Goal: Information Seeking & Learning: Learn about a topic

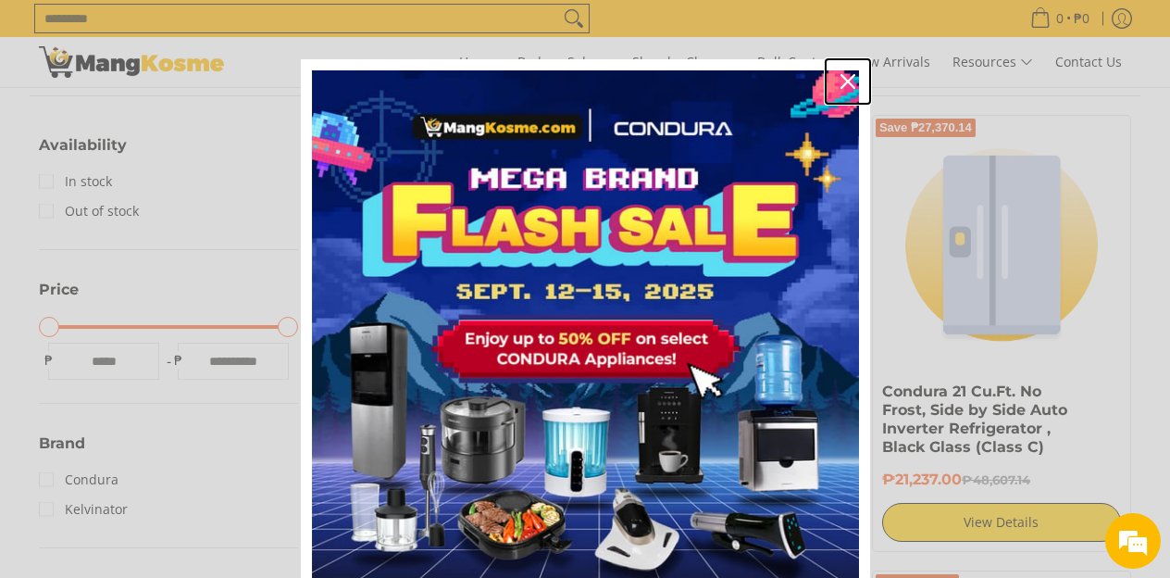
click at [846, 77] on icon "close icon" at bounding box center [848, 81] width 15 height 15
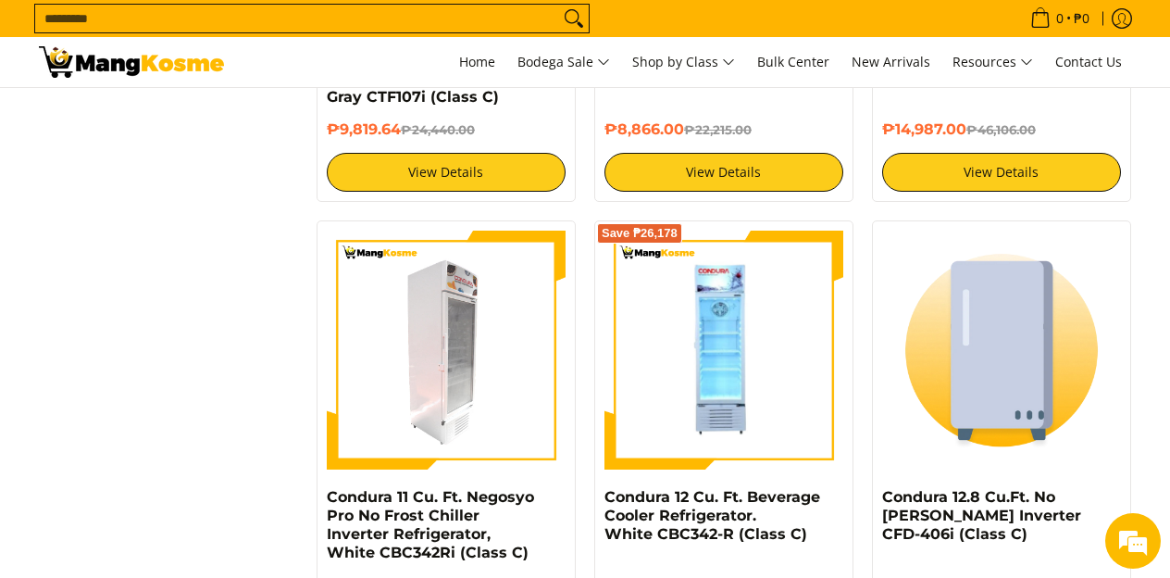
scroll to position [3460, 0]
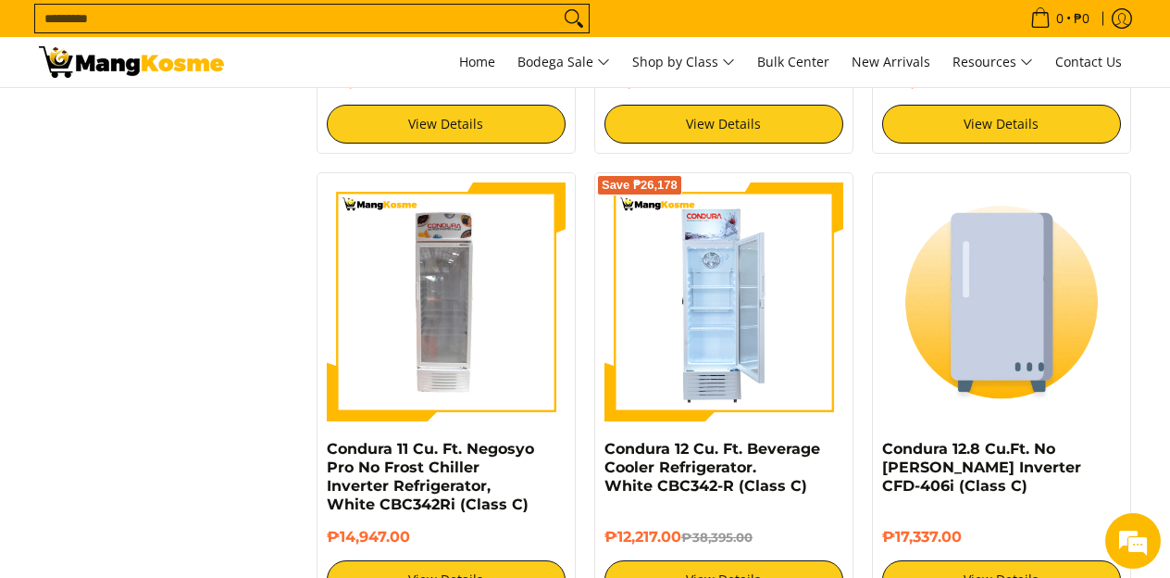
click at [707, 341] on img at bounding box center [724, 301] width 239 height 239
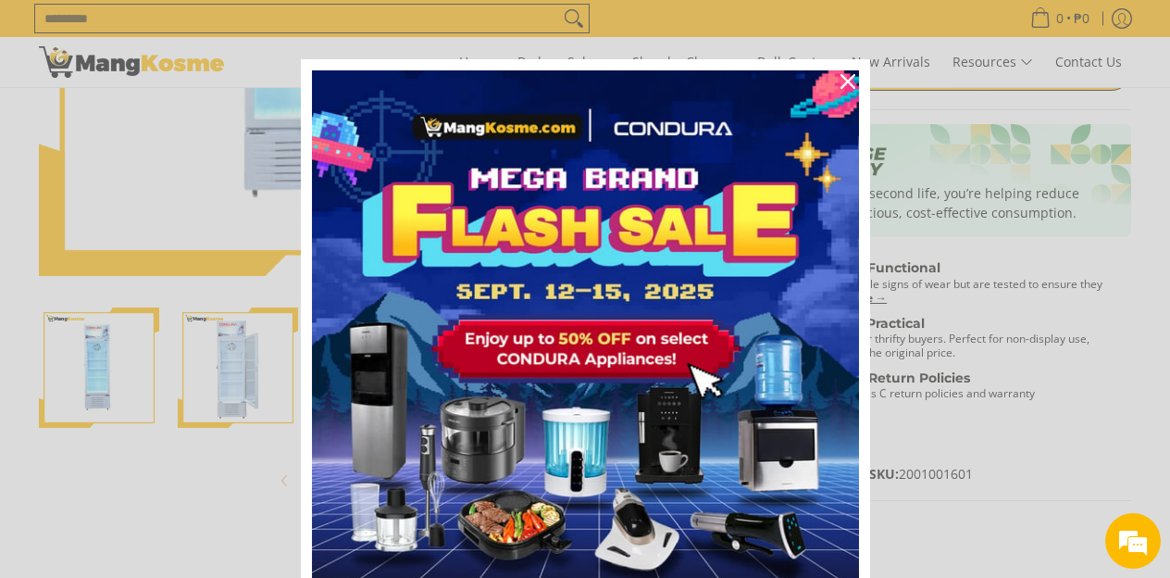
scroll to position [382, 0]
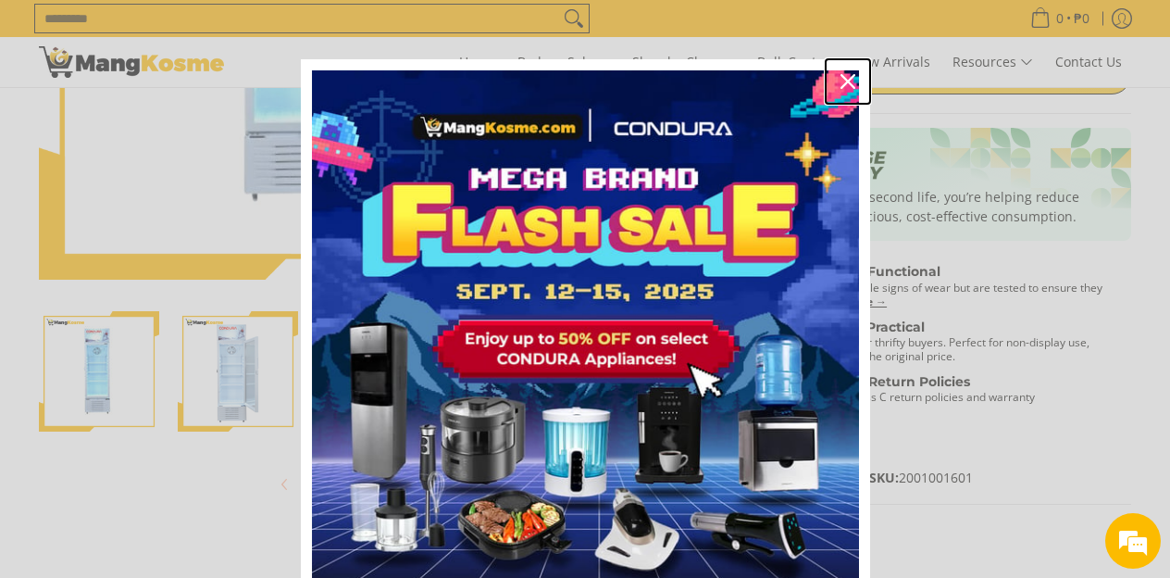
click at [844, 77] on icon "close icon" at bounding box center [848, 81] width 15 height 15
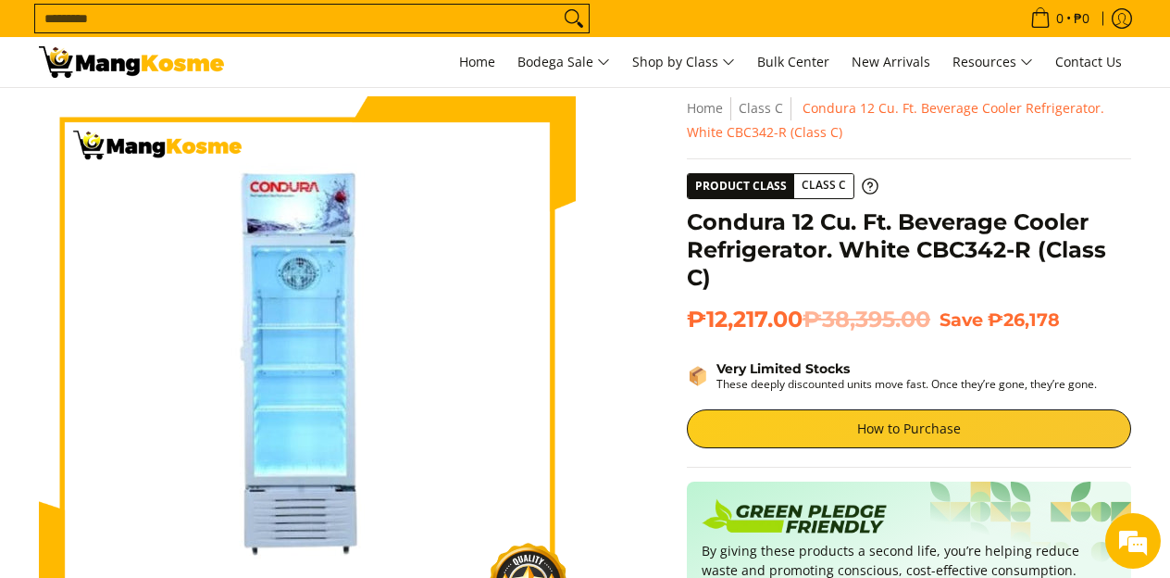
scroll to position [0, 0]
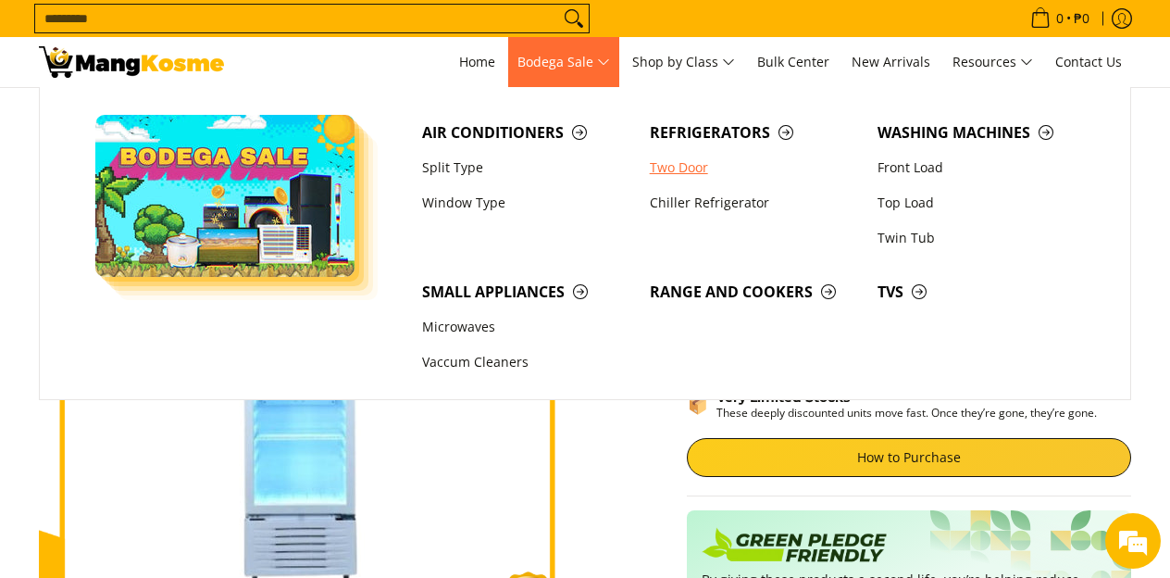
click at [676, 165] on link "Two Door" at bounding box center [755, 167] width 228 height 35
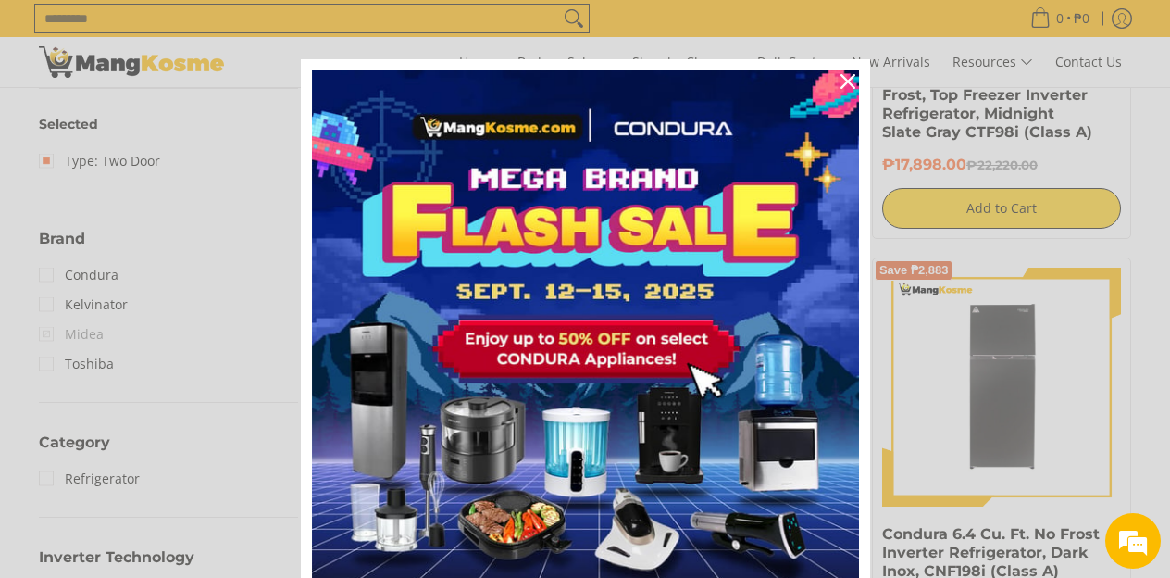
scroll to position [634, 0]
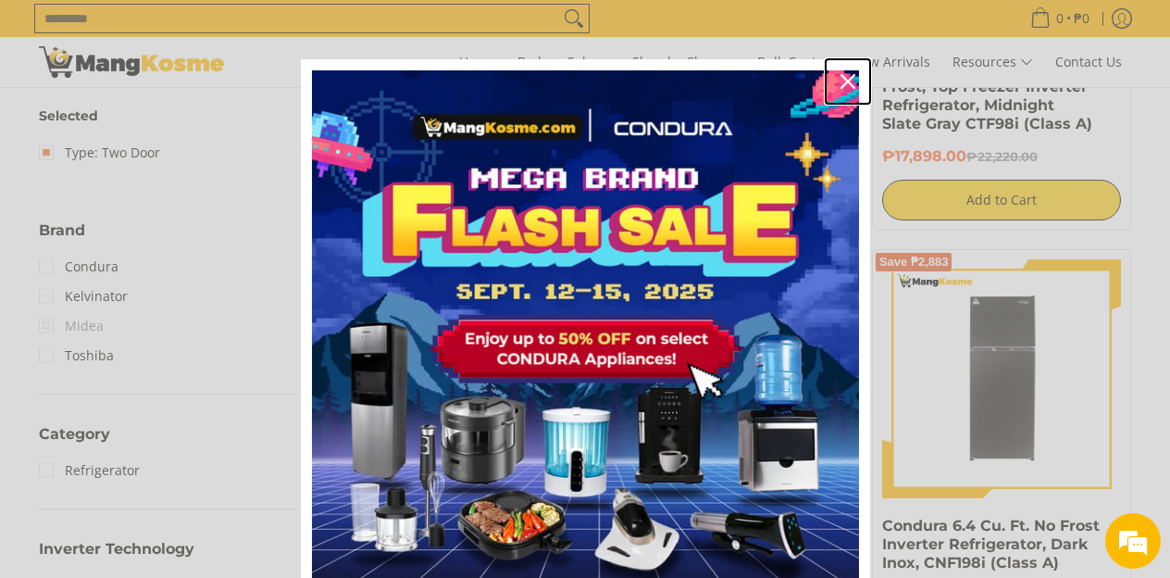
click at [846, 83] on icon "close icon" at bounding box center [848, 81] width 15 height 15
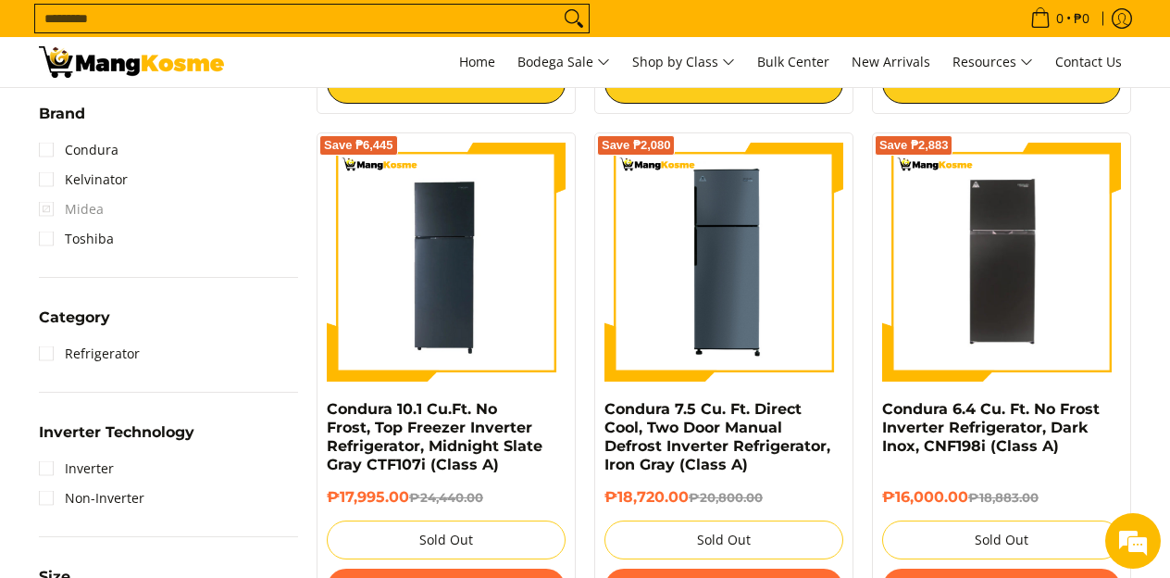
scroll to position [749, 0]
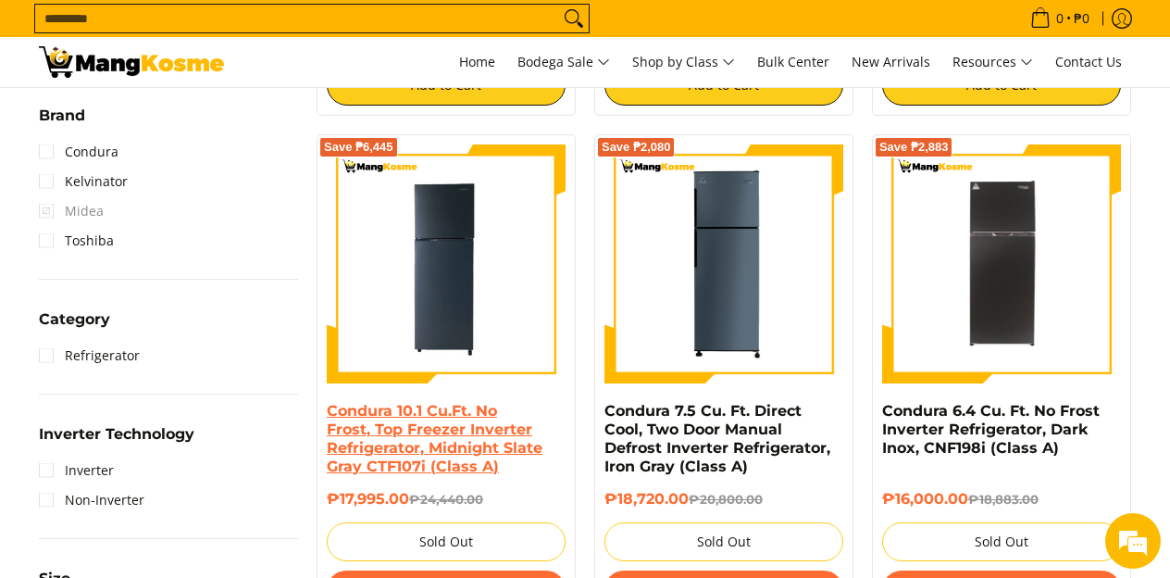
click at [508, 432] on link "Condura 10.1 Cu.Ft. No Frost, Top Freezer Inverter Refrigerator, Midnight Slate…" at bounding box center [435, 438] width 216 height 73
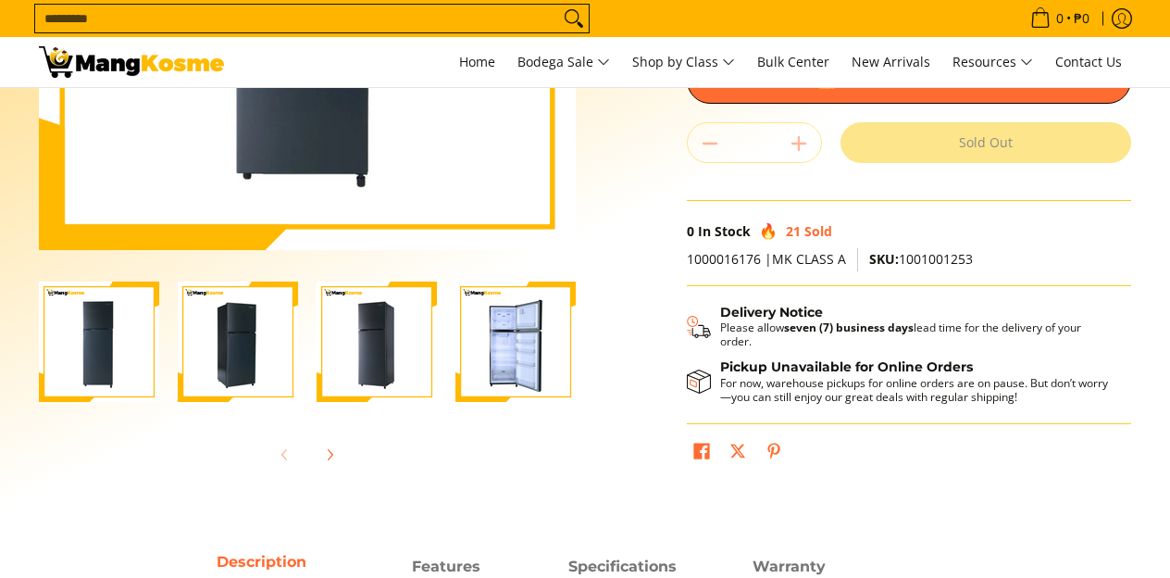
click at [503, 356] on img "Condura 10.1 Cu.Ft. No Frost, Top Freezer Inverter Refrigerator, Midnight Slate…" at bounding box center [515, 341] width 120 height 120
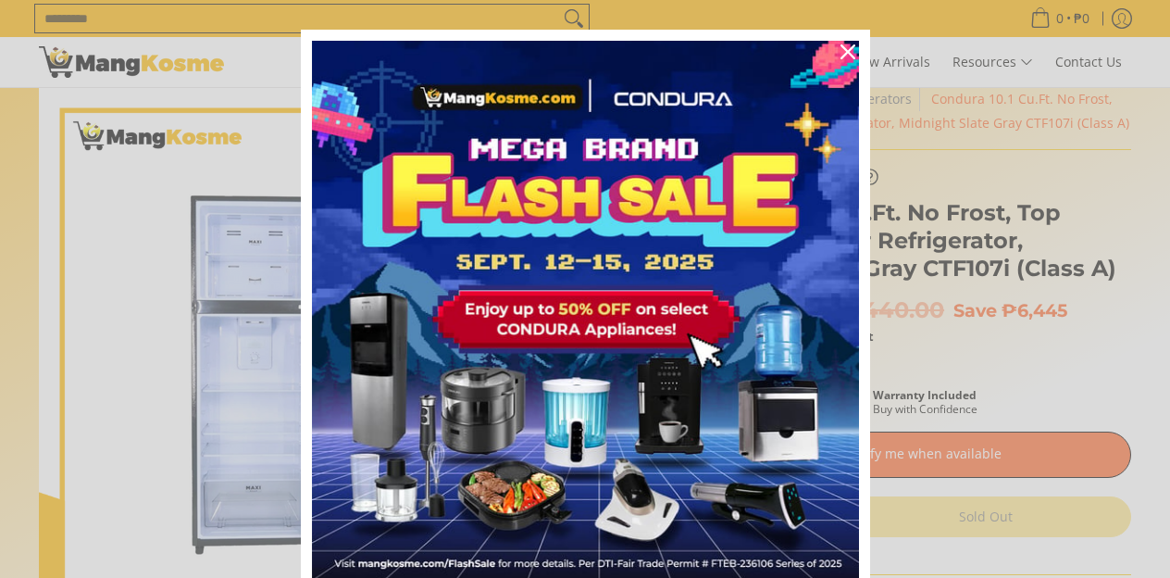
scroll to position [22, 0]
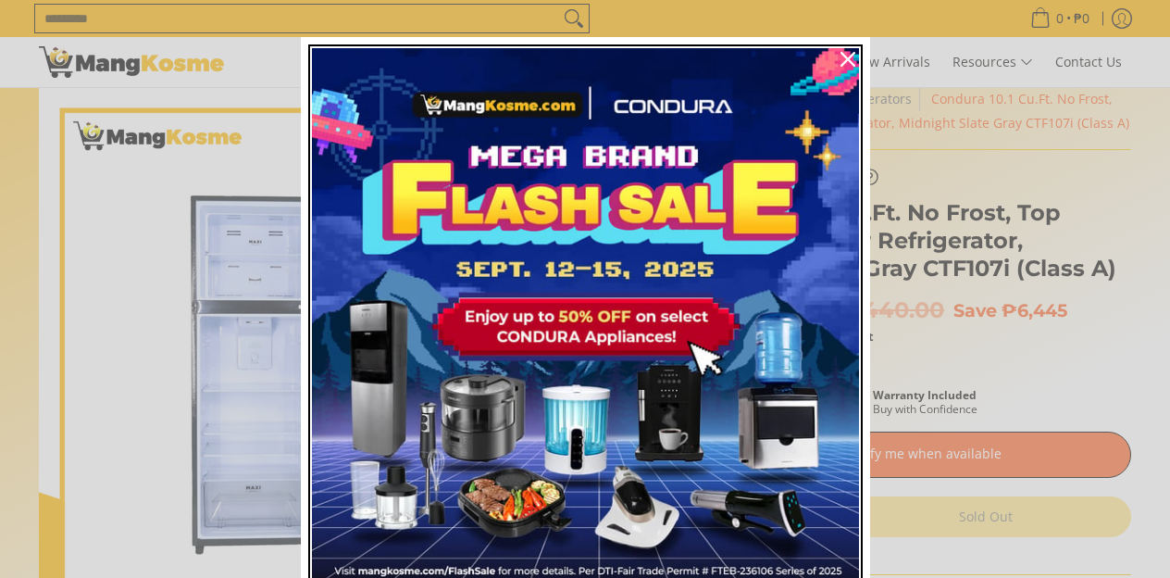
click at [711, 346] on img "Marketing offer form" at bounding box center [585, 321] width 547 height 547
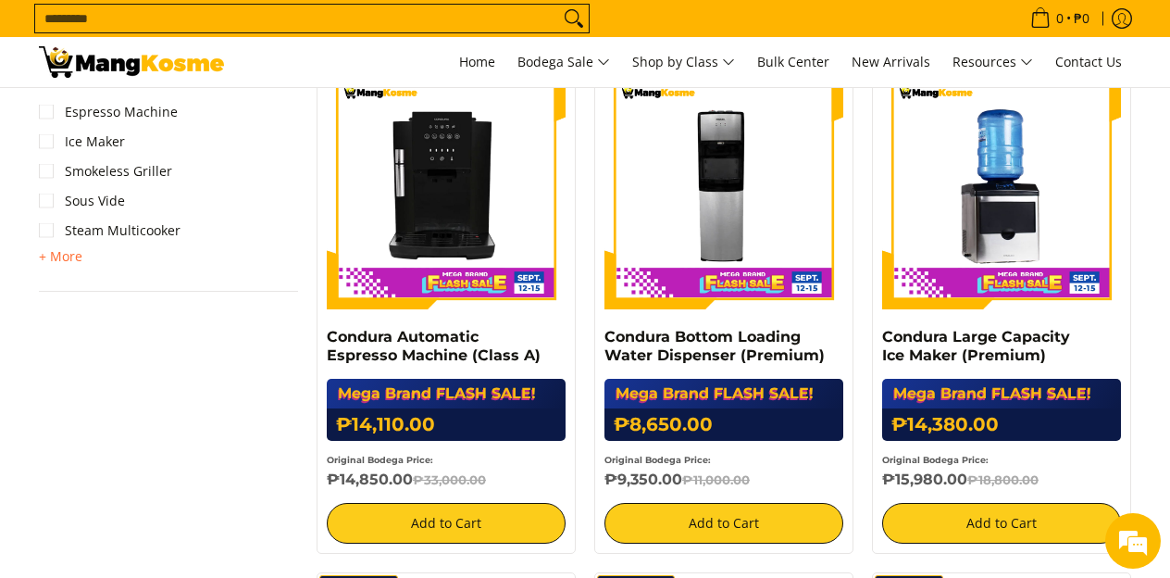
scroll to position [921, 0]
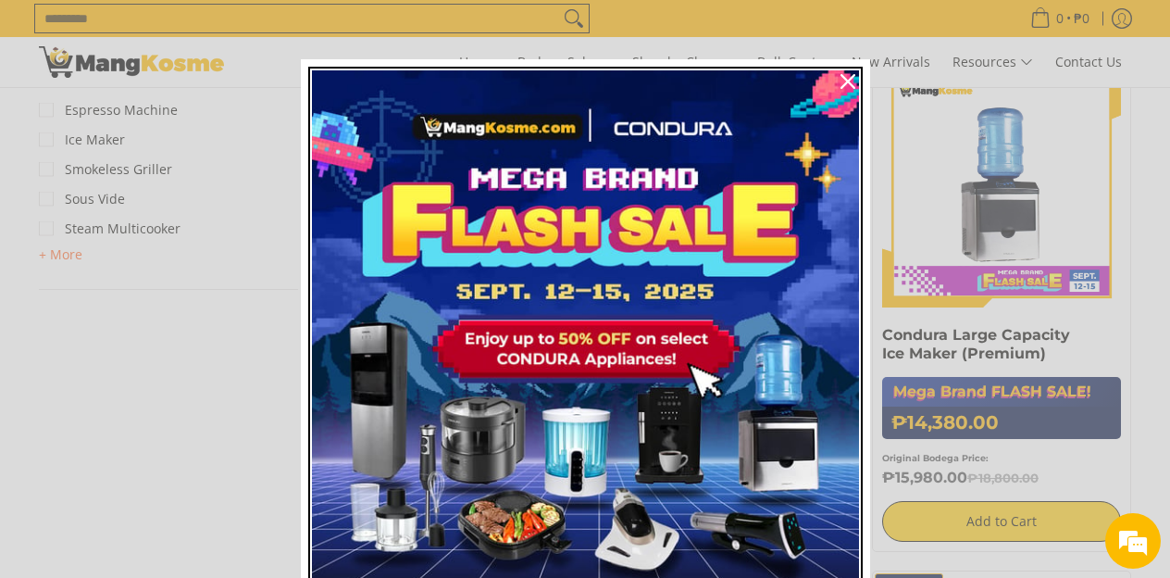
click at [619, 334] on img "Marketing offer form" at bounding box center [585, 343] width 547 height 547
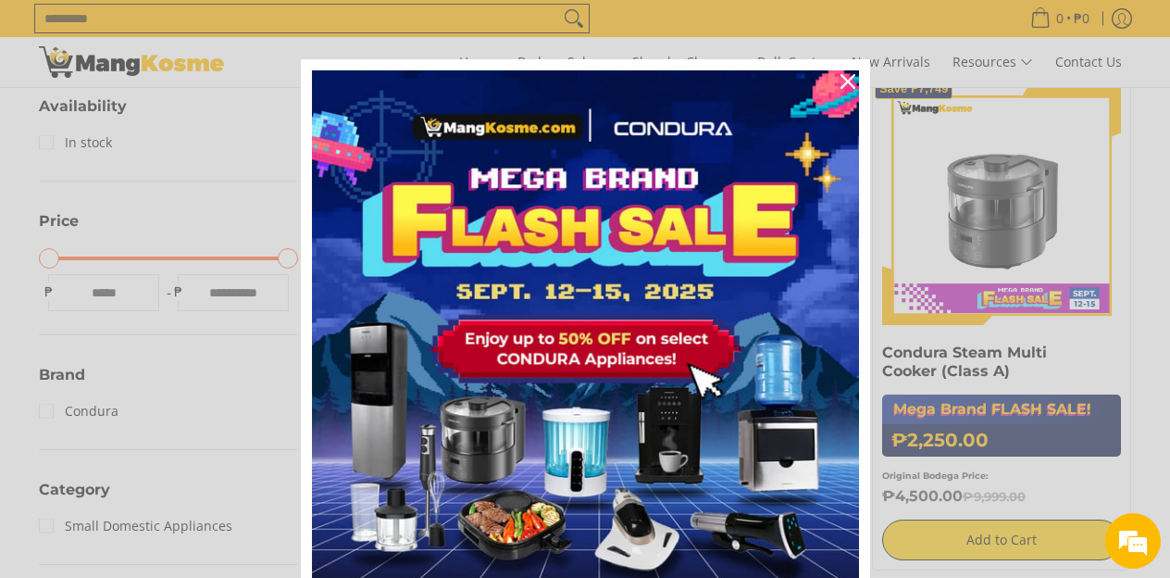
scroll to position [435, 0]
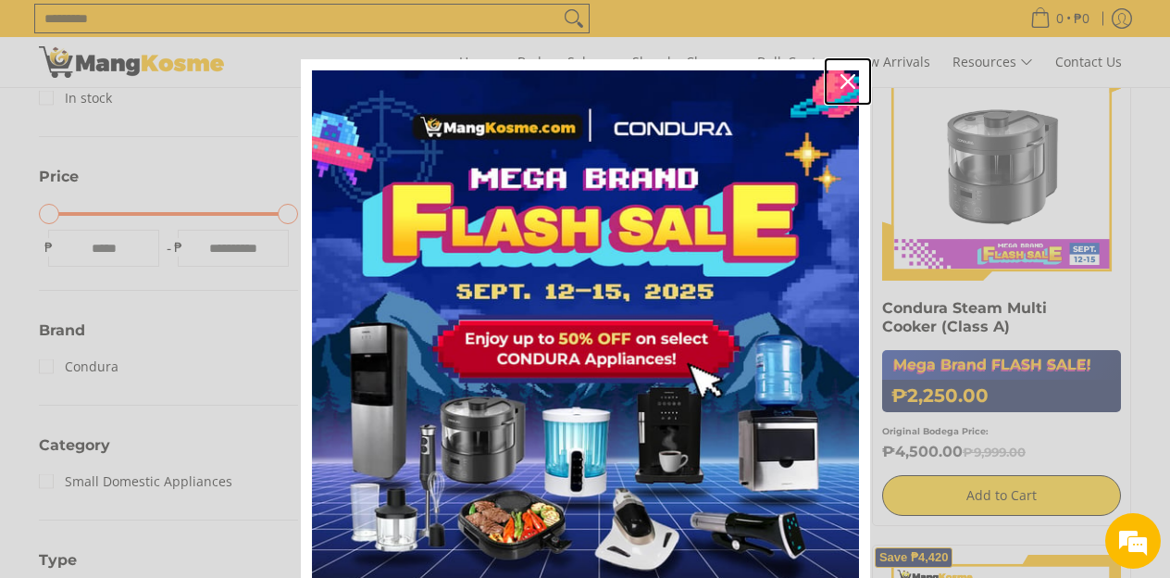
click at [849, 83] on icon "close icon" at bounding box center [848, 81] width 15 height 15
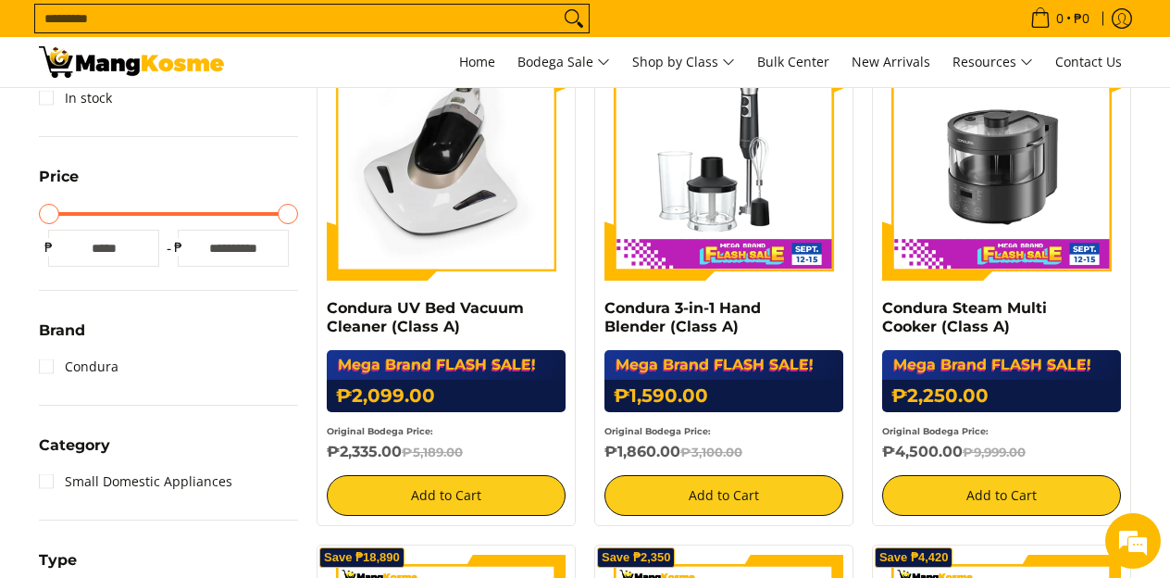
scroll to position [0, 0]
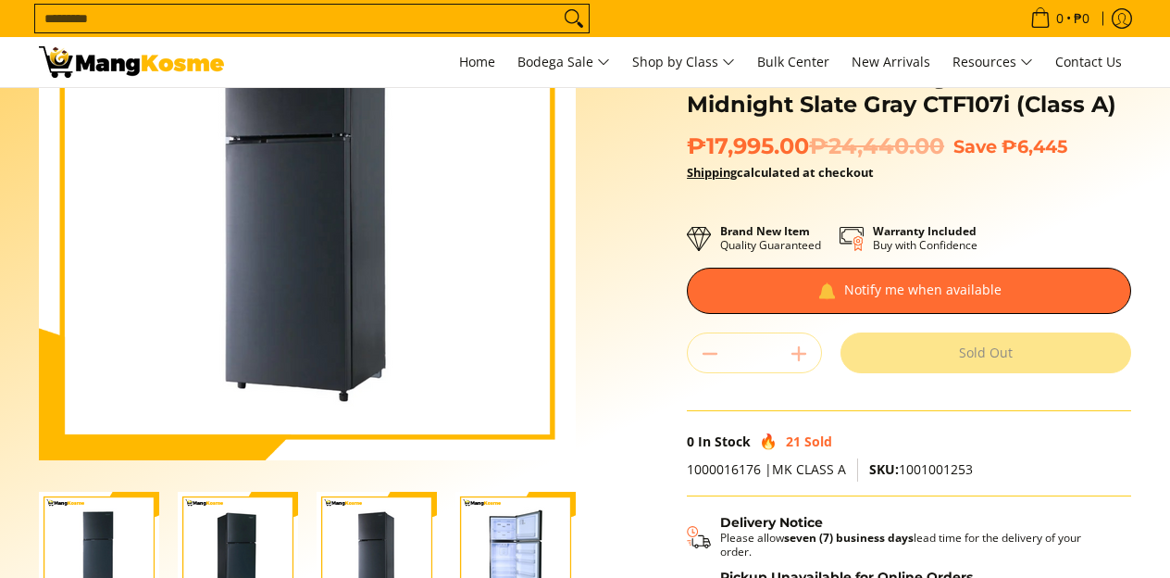
click at [515, 541] on img "Condura 10.1 Cu.Ft. No Frost, Top Freezer Inverter Refrigerator, Midnight Slate…" at bounding box center [515, 552] width 120 height 120
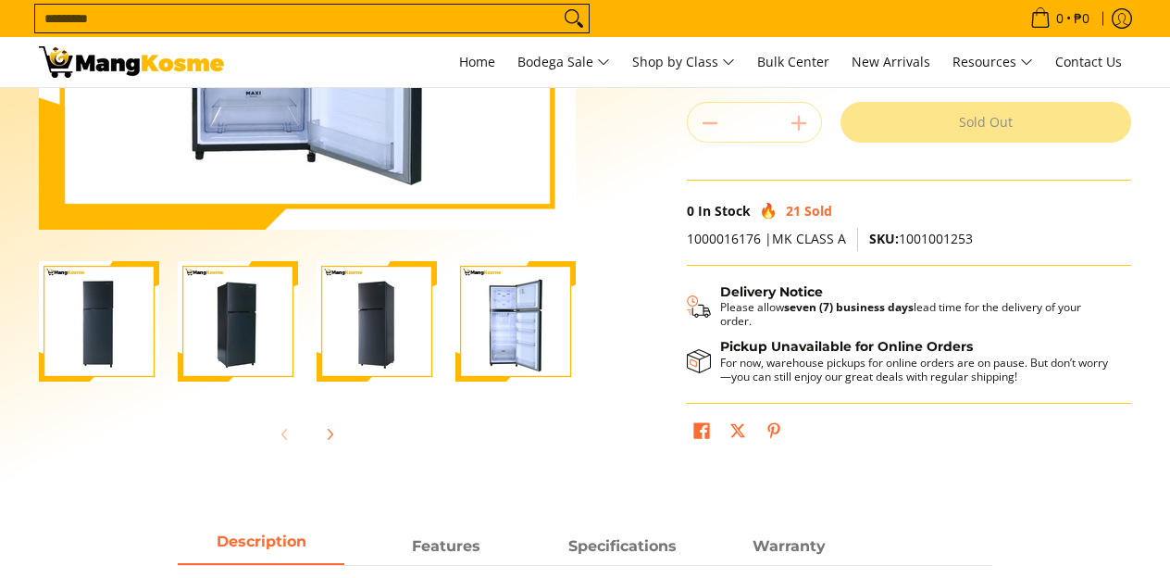
scroll to position [436, 0]
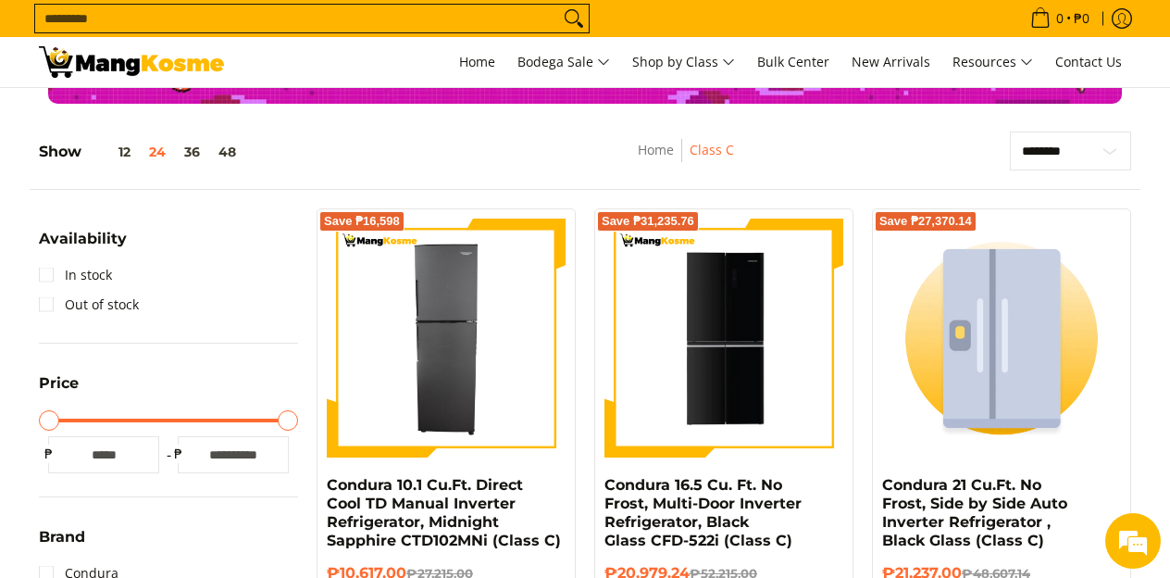
scroll to position [225, 0]
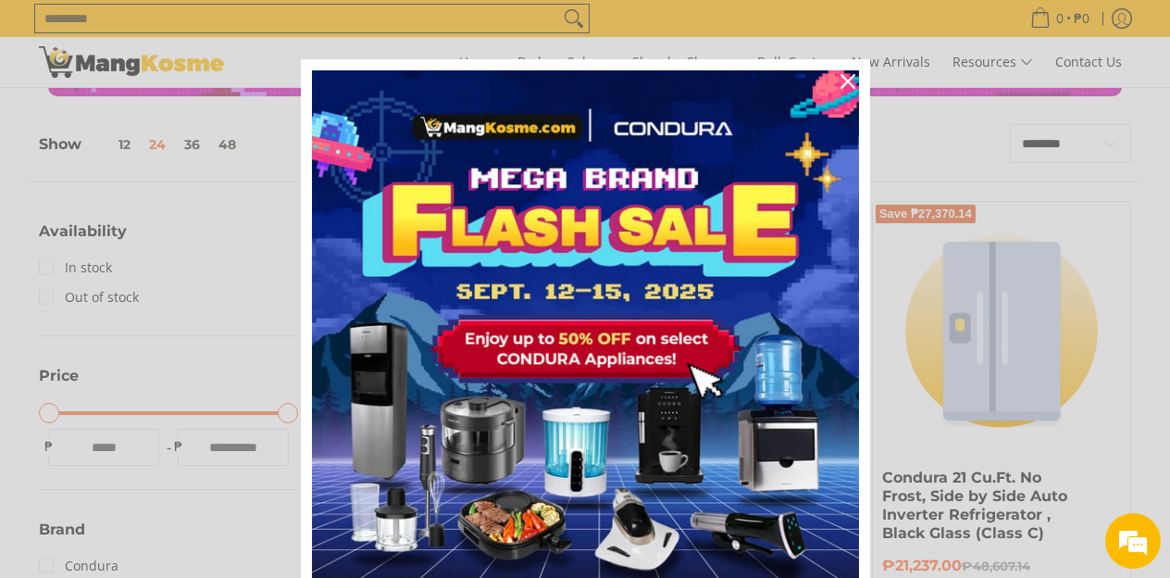
click at [52, 273] on div "Marketing offer form" at bounding box center [585, 289] width 1170 height 578
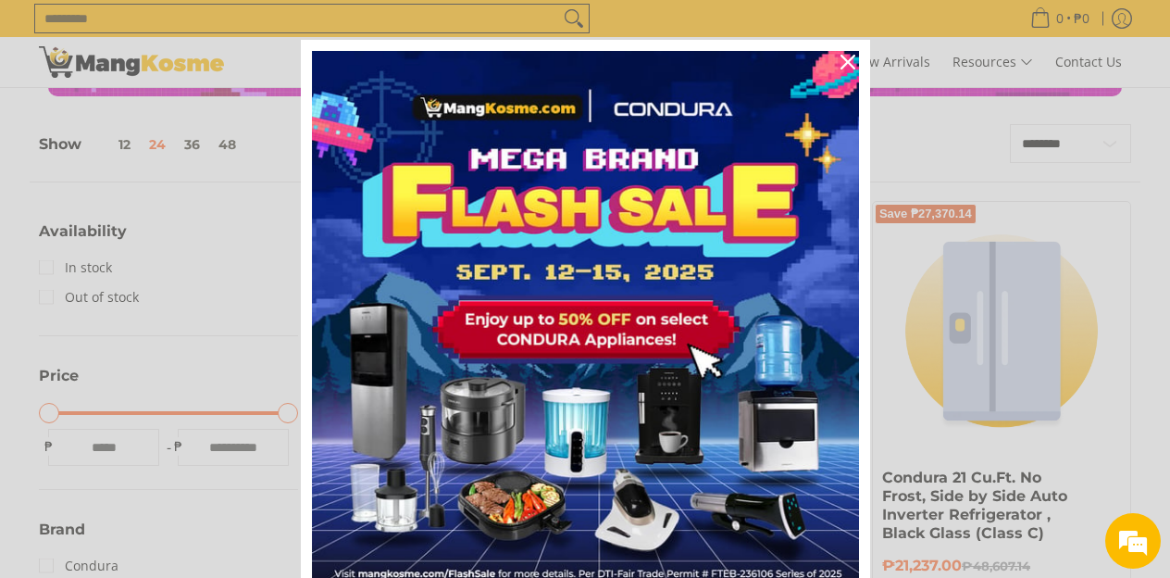
scroll to position [0, 0]
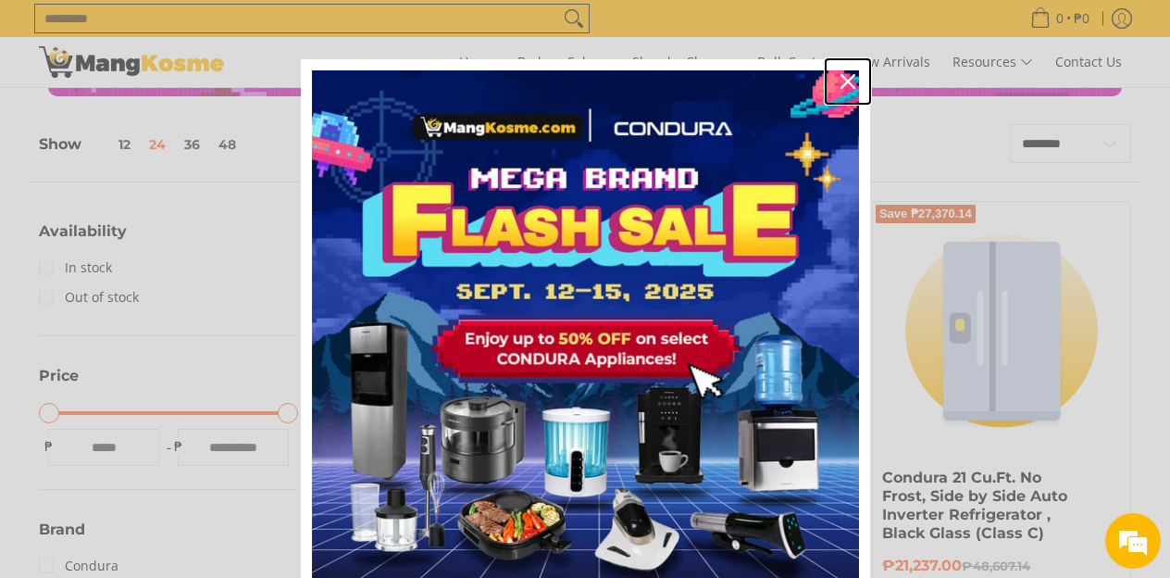
click at [843, 86] on icon "close icon" at bounding box center [848, 81] width 15 height 15
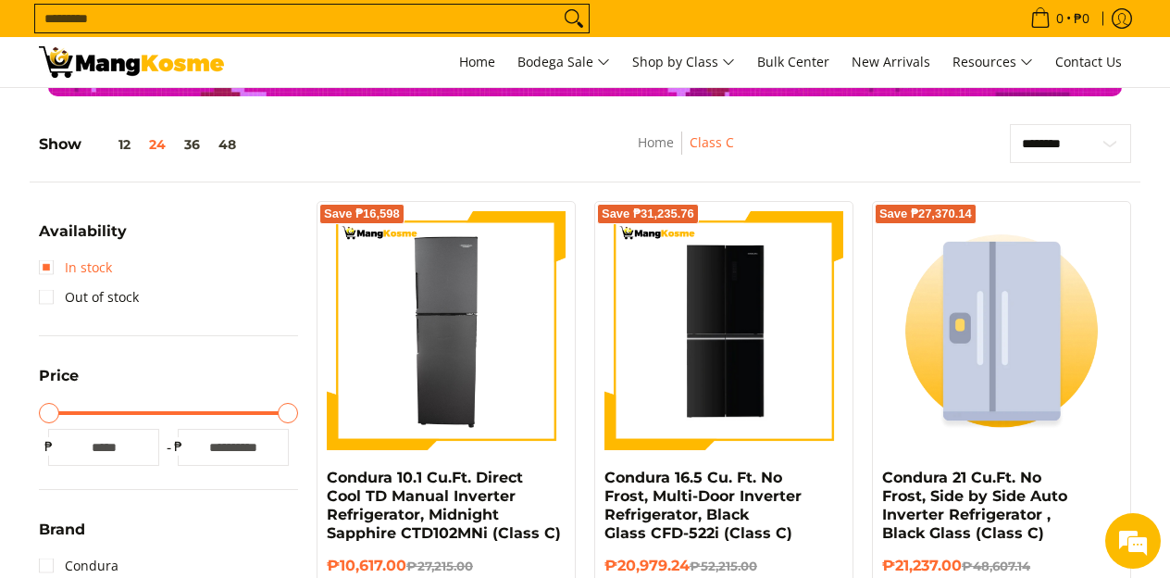
click at [71, 268] on link "In stock" at bounding box center [75, 268] width 73 height 30
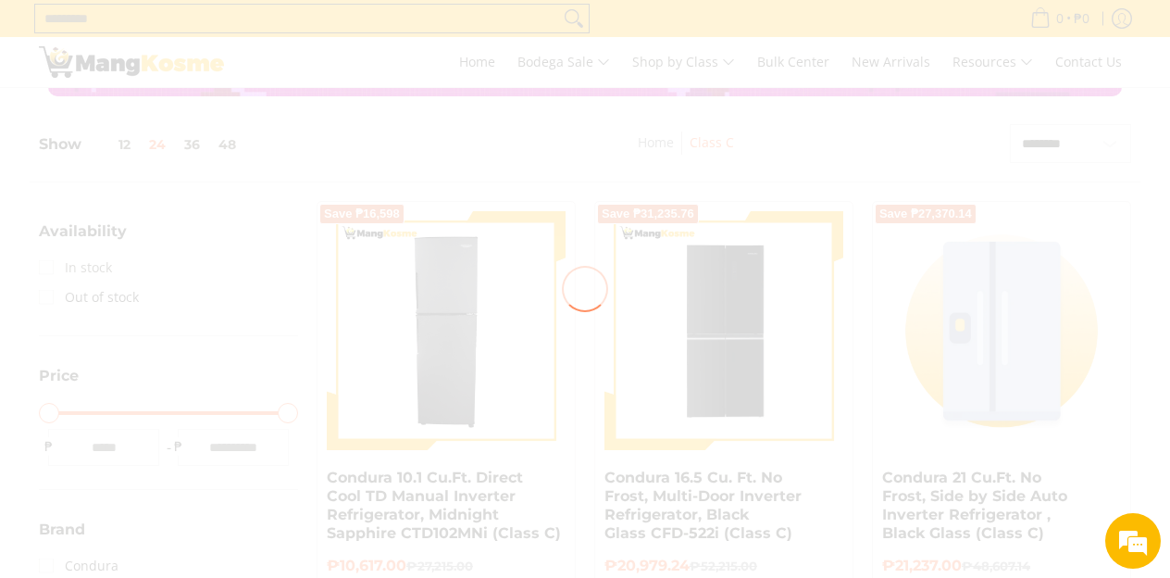
click at [71, 268] on div at bounding box center [585, 289] width 1170 height 578
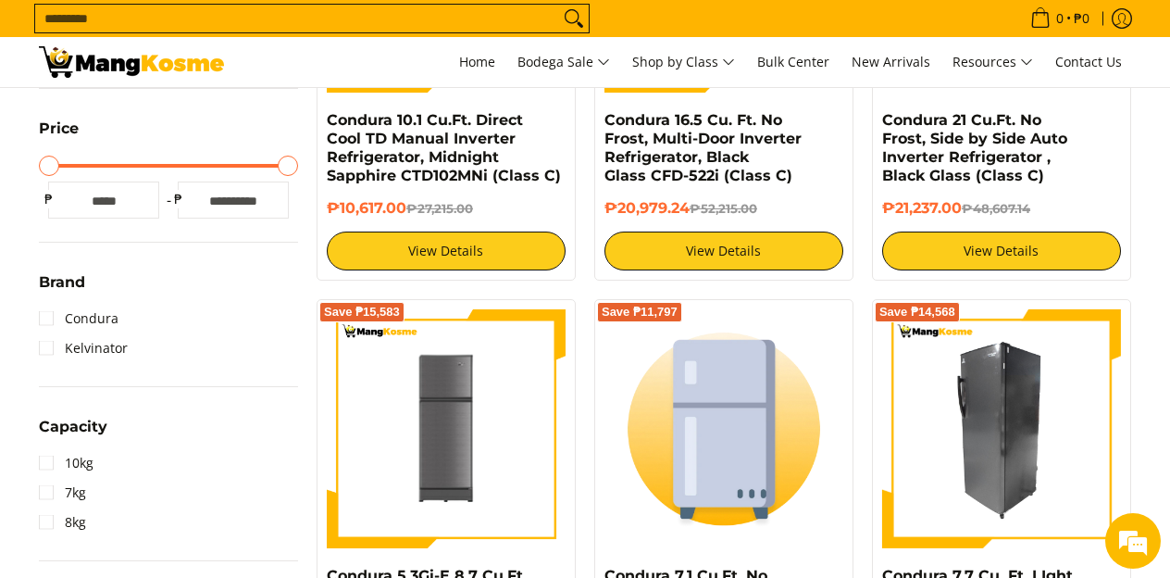
scroll to position [499, 0]
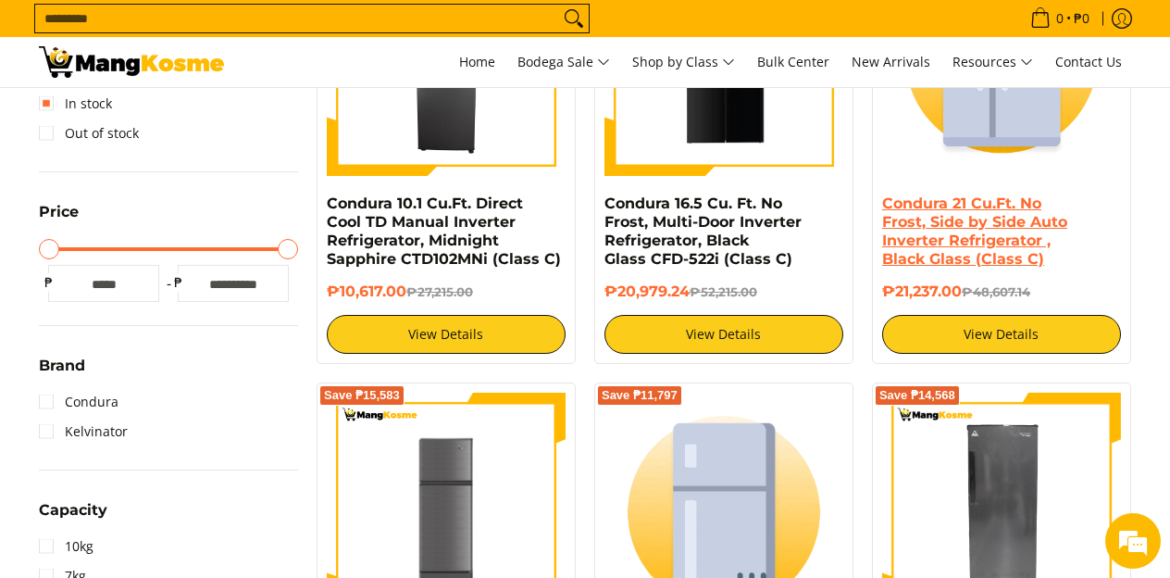
click at [974, 222] on link "Condura 21 Cu.Ft. No Frost, Side by Side Auto Inverter Refrigerator , Black Gla…" at bounding box center [974, 230] width 185 height 73
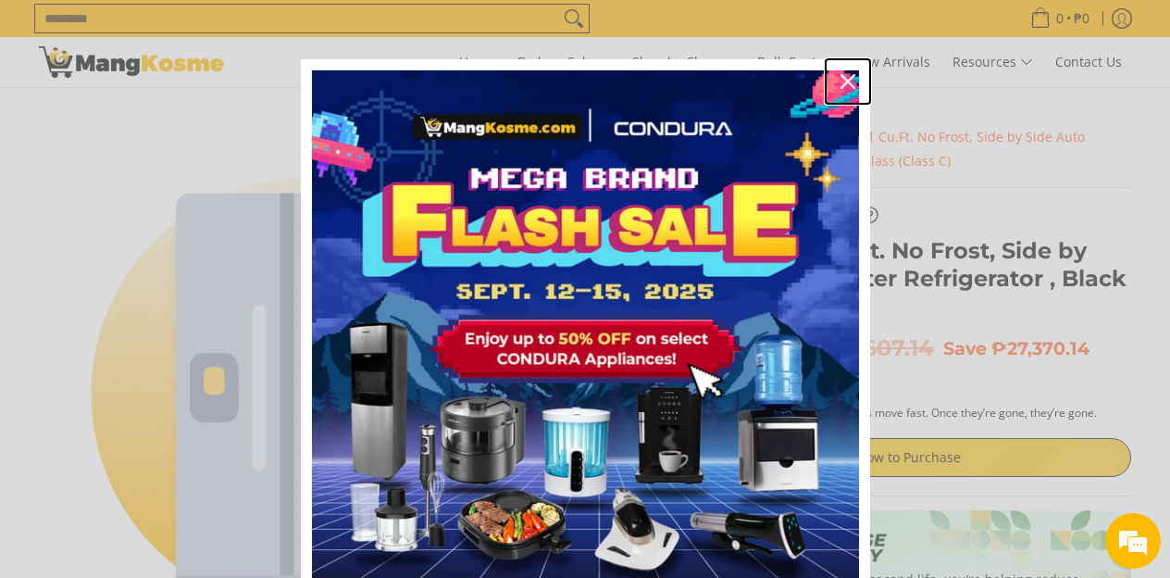
click at [853, 73] on div "Close" at bounding box center [848, 82] width 30 height 30
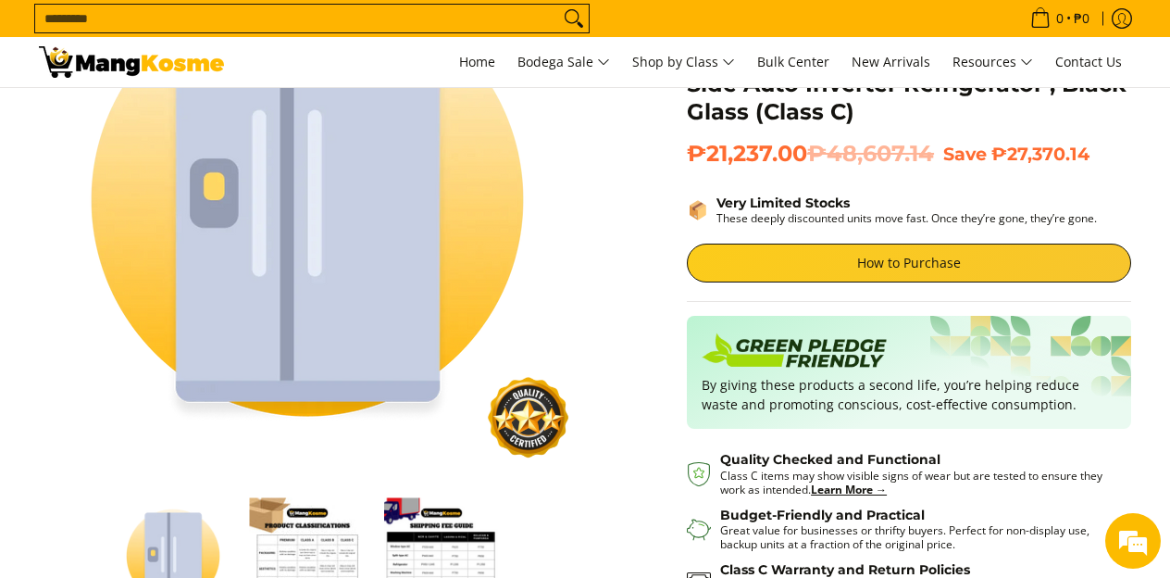
scroll to position [56, 0]
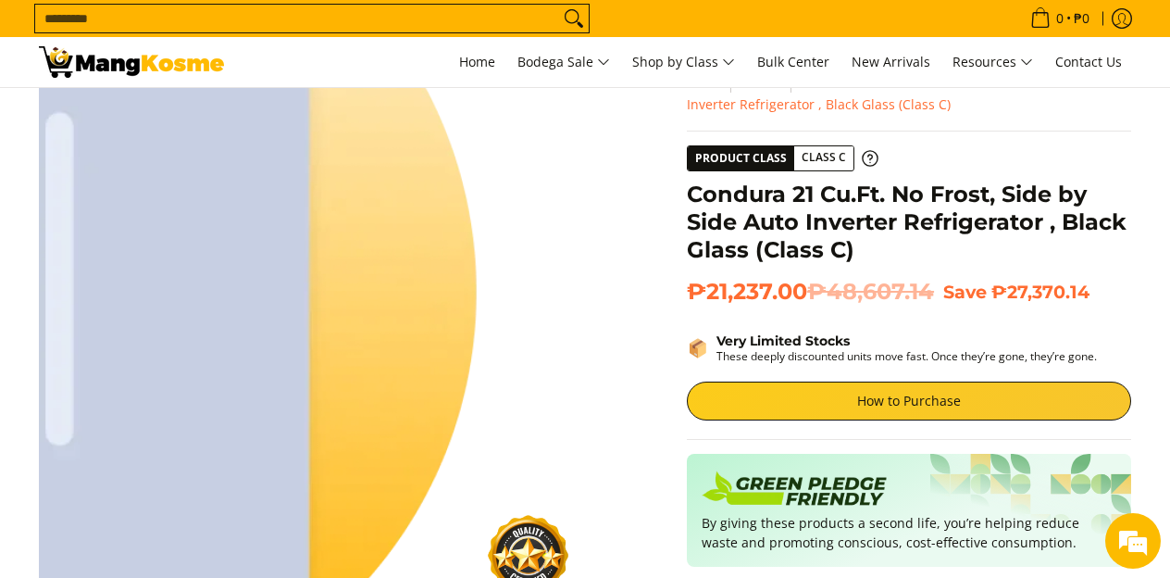
click at [439, 360] on img at bounding box center [307, 337] width 537 height 537
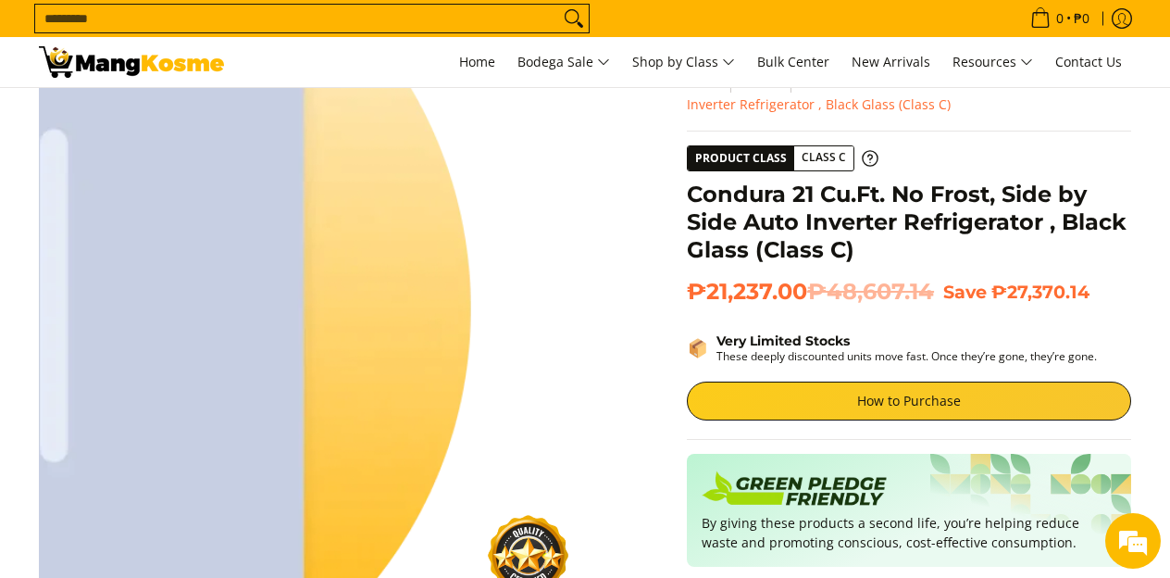
scroll to position [0, 0]
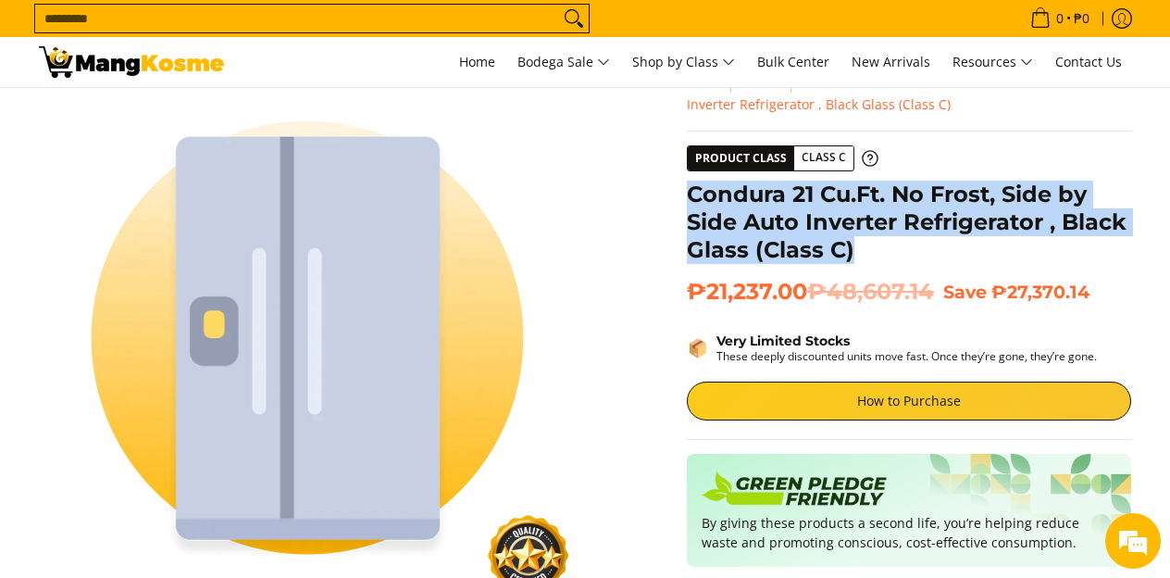
drag, startPoint x: 867, startPoint y: 256, endPoint x: 705, endPoint y: 177, distance: 180.1
click at [705, 178] on div "**********" at bounding box center [909, 481] width 444 height 824
copy h1 "Condura 21 Cu.Ft. No Frost, Side by Side Auto Inverter Refrigerator , Black Gla…"
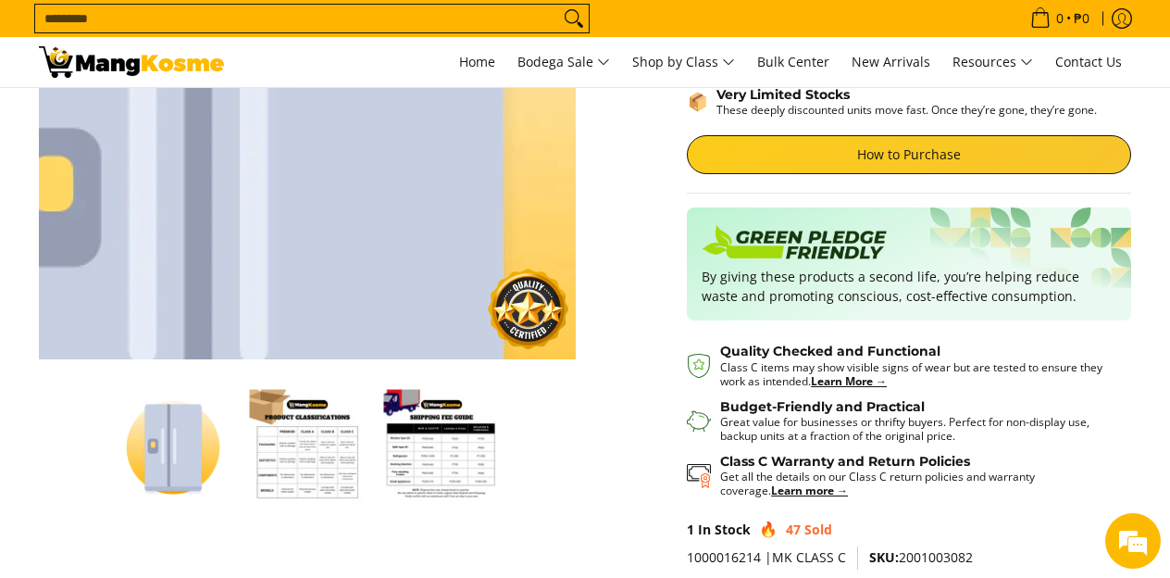
scroll to position [343, 0]
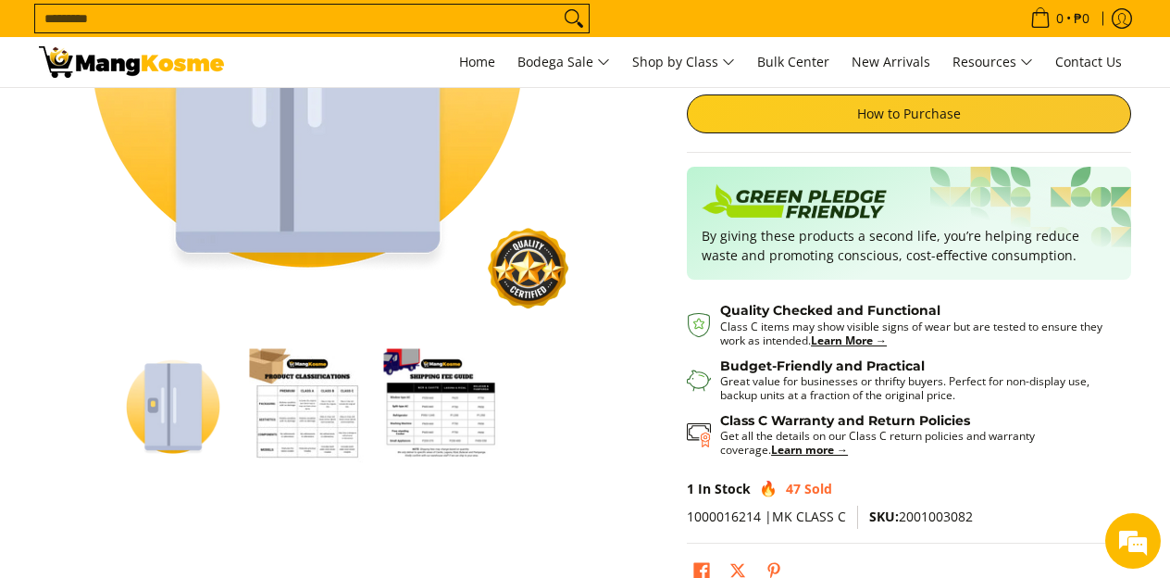
click at [310, 418] on img "Condura 21 Cu.Ft. No Frost, Side by Side Auto Inverter Refrigerator , Black Gla…" at bounding box center [308, 406] width 116 height 116
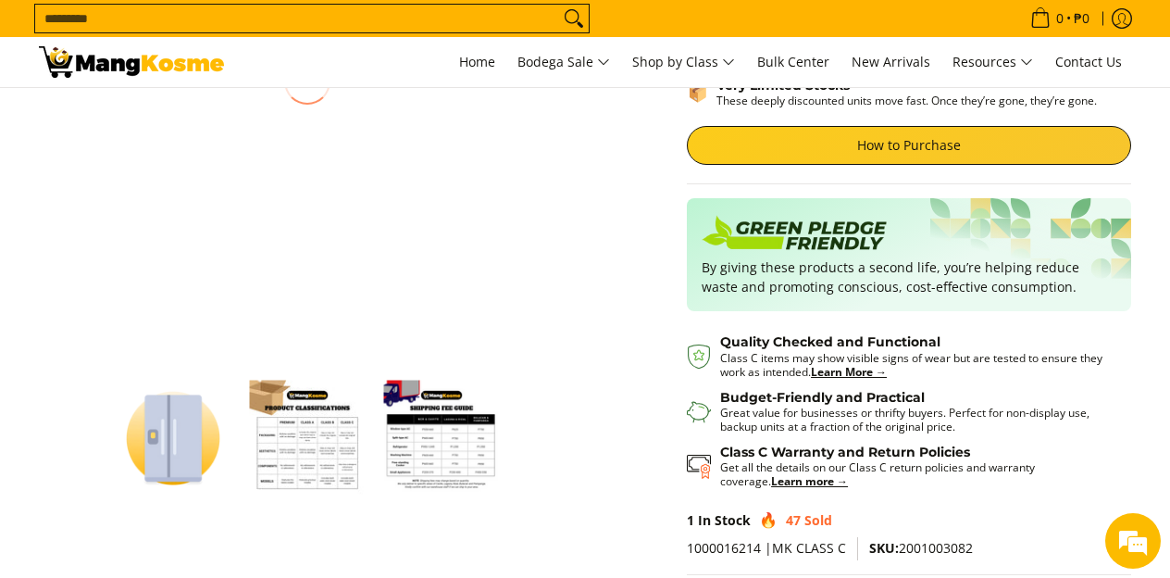
scroll to position [332, 0]
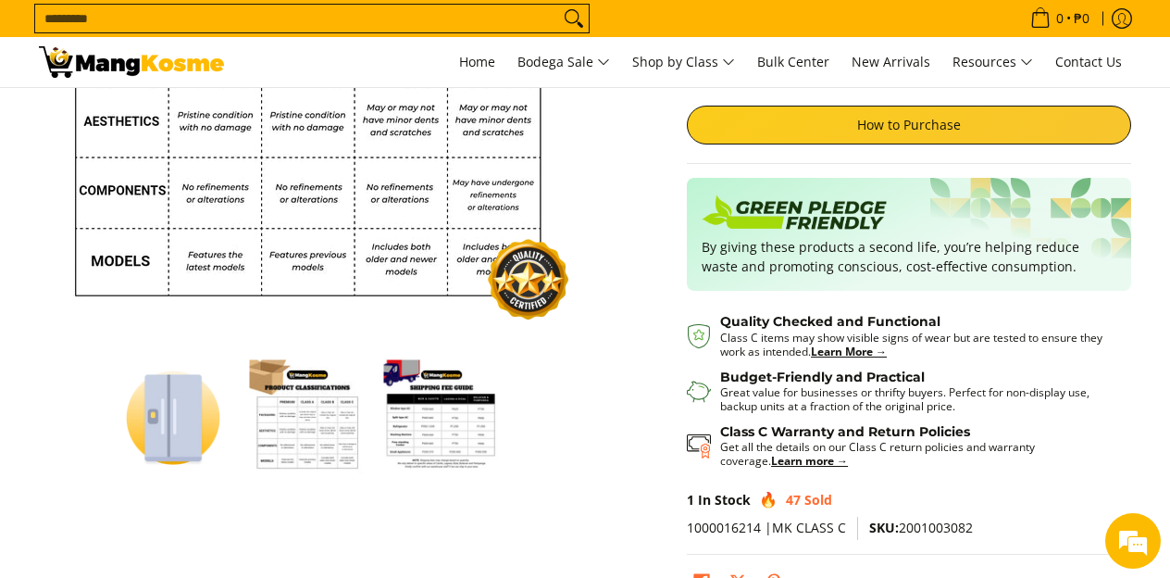
click at [203, 413] on img "Condura 21 Cu.Ft. No Frost, Side by Side Auto Inverter Refrigerator , Black Gla…" at bounding box center [174, 417] width 116 height 116
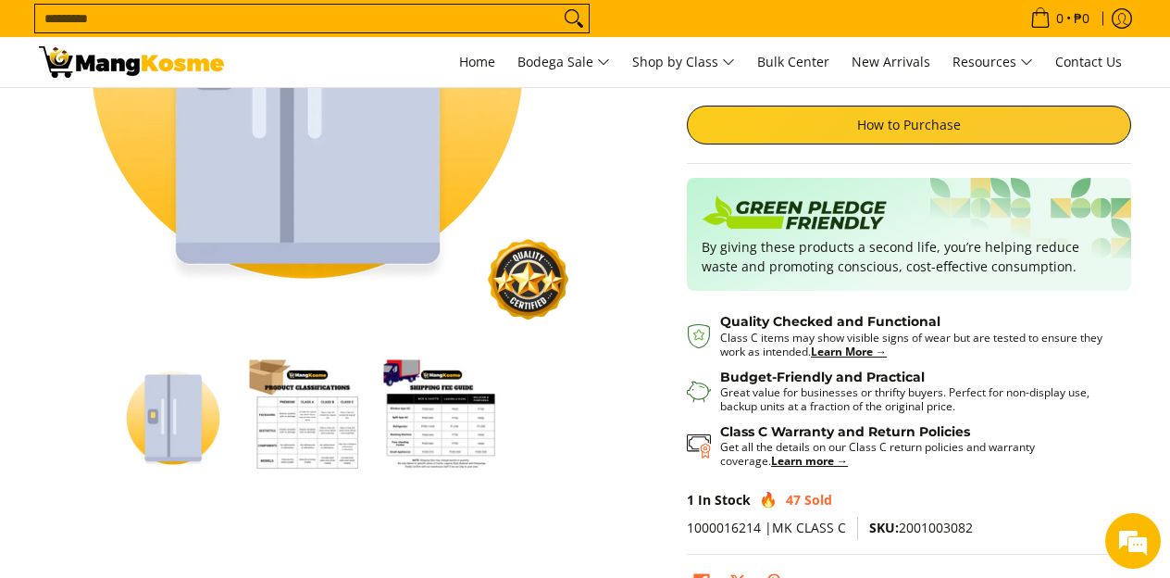
click at [317, 429] on img "Condura 21 Cu.Ft. No Frost, Side by Side Auto Inverter Refrigerator , Black Gla…" at bounding box center [308, 417] width 116 height 116
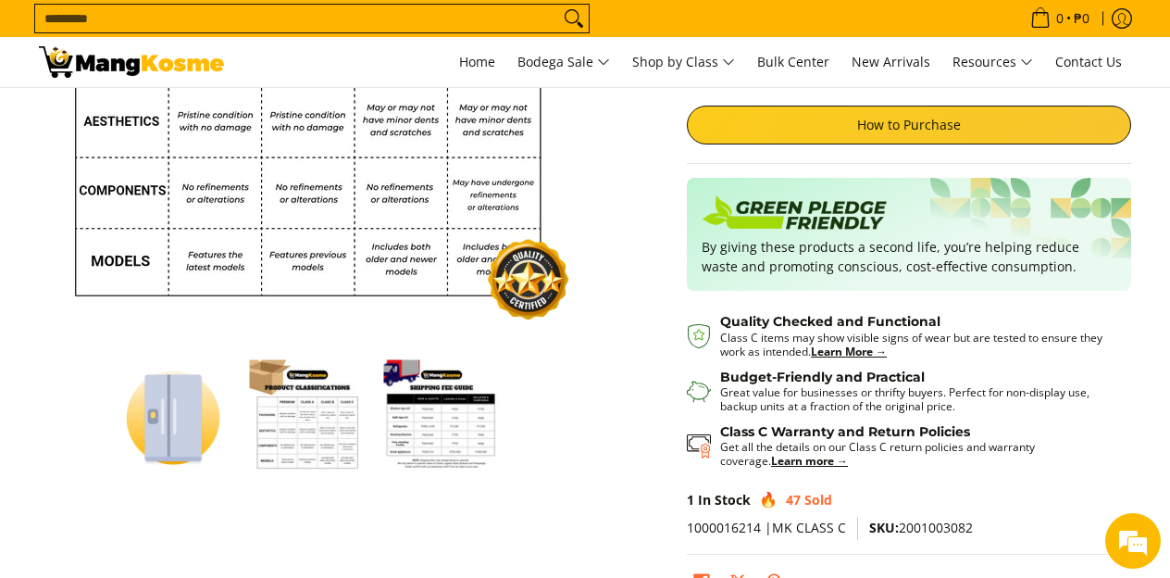
click at [421, 431] on img "mang-kosme-shipping-fee-guide-infographic" at bounding box center [442, 417] width 116 height 116
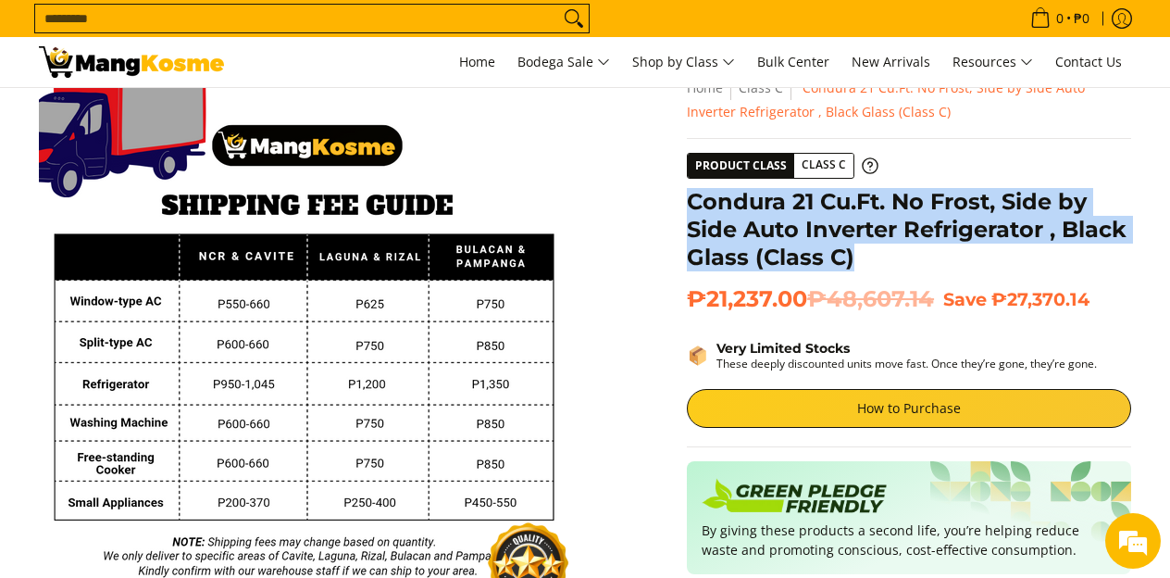
scroll to position [35, 0]
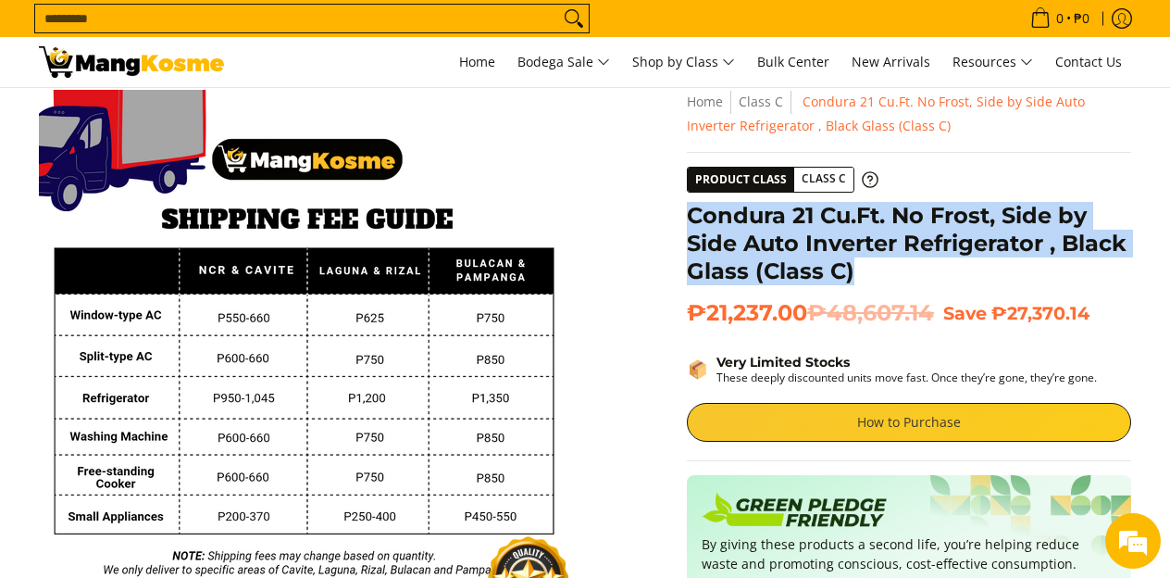
click at [871, 422] on link "How to Purchase" at bounding box center [909, 422] width 444 height 39
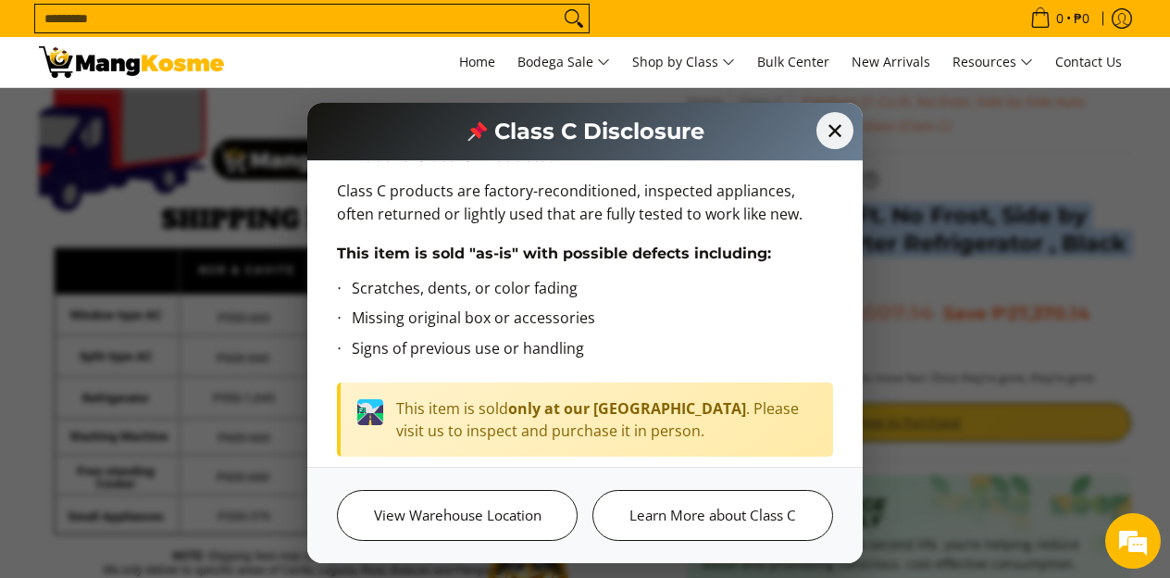
scroll to position [0, 0]
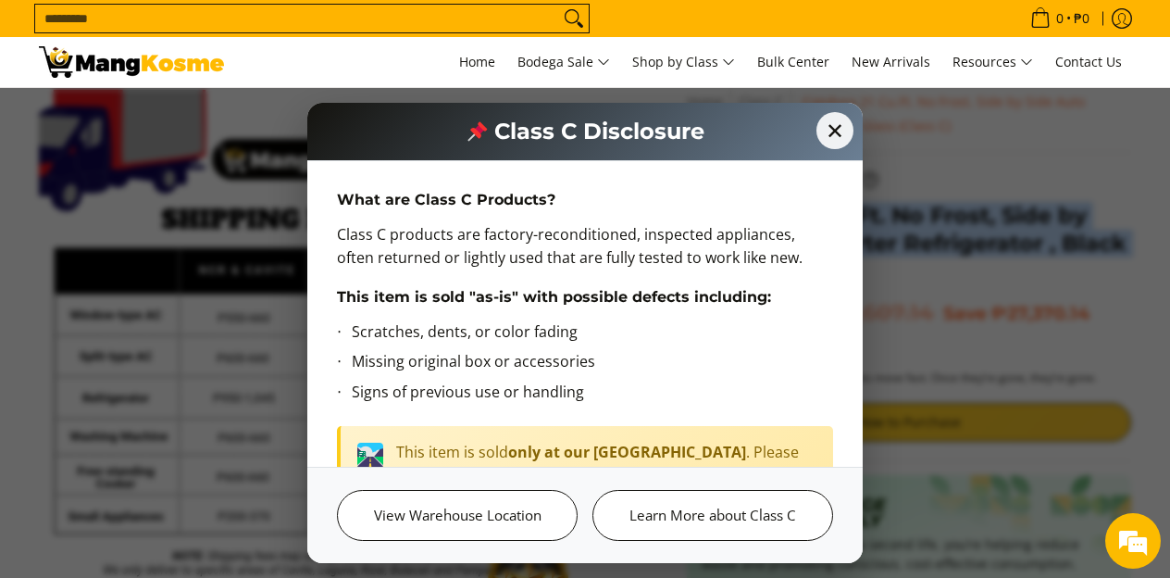
click at [721, 343] on li "Scratches, dents, or color fading" at bounding box center [592, 335] width 481 height 31
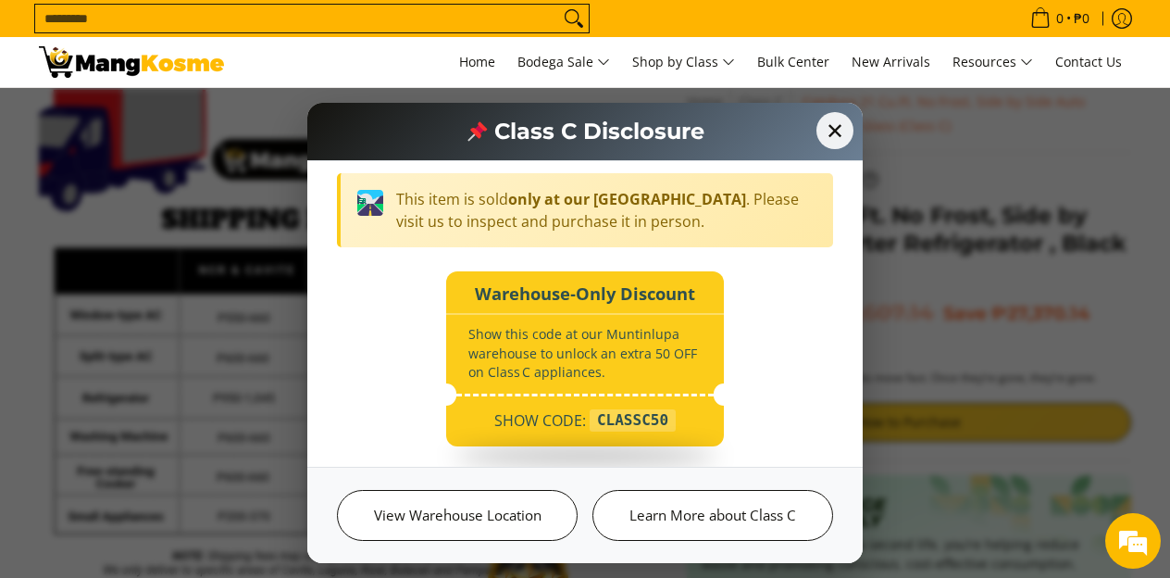
scroll to position [254, 0]
click at [828, 136] on span "✕" at bounding box center [835, 130] width 41 height 41
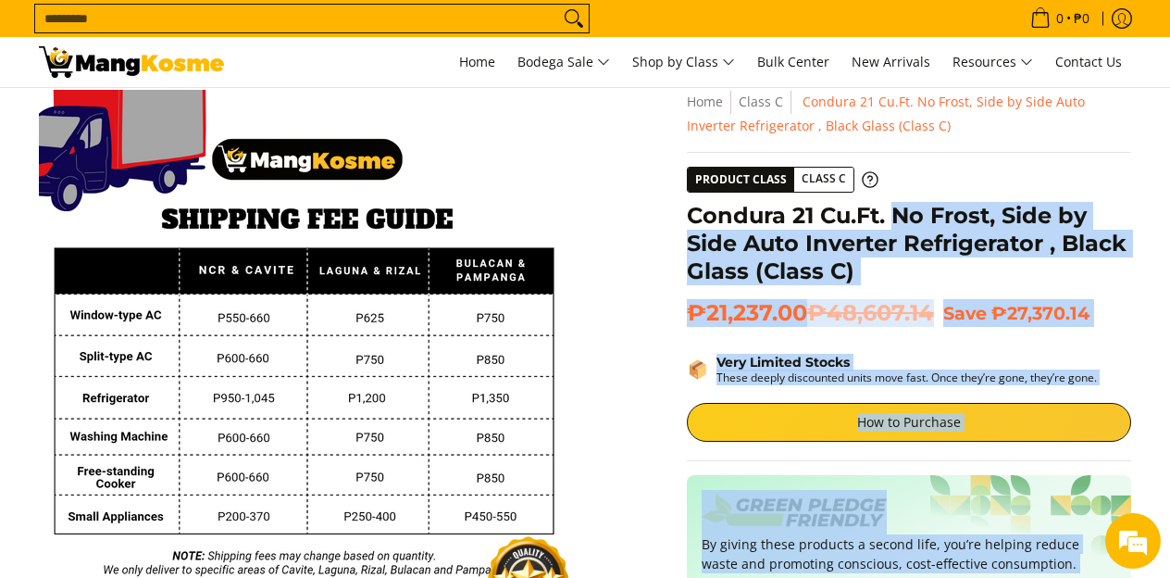
drag, startPoint x: 892, startPoint y: 219, endPoint x: 686, endPoint y: 223, distance: 205.6
click at [686, 223] on div "**********" at bounding box center [909, 502] width 463 height 824
click at [644, 233] on div "Skip to Main Content Enable zoom Disable zoom Enable zoom Disable zoom Enable z…" at bounding box center [585, 506] width 1111 height 833
drag, startPoint x: 683, startPoint y: 220, endPoint x: 882, endPoint y: 274, distance: 206.2
click at [758, 219] on div "**********" at bounding box center [909, 502] width 463 height 824
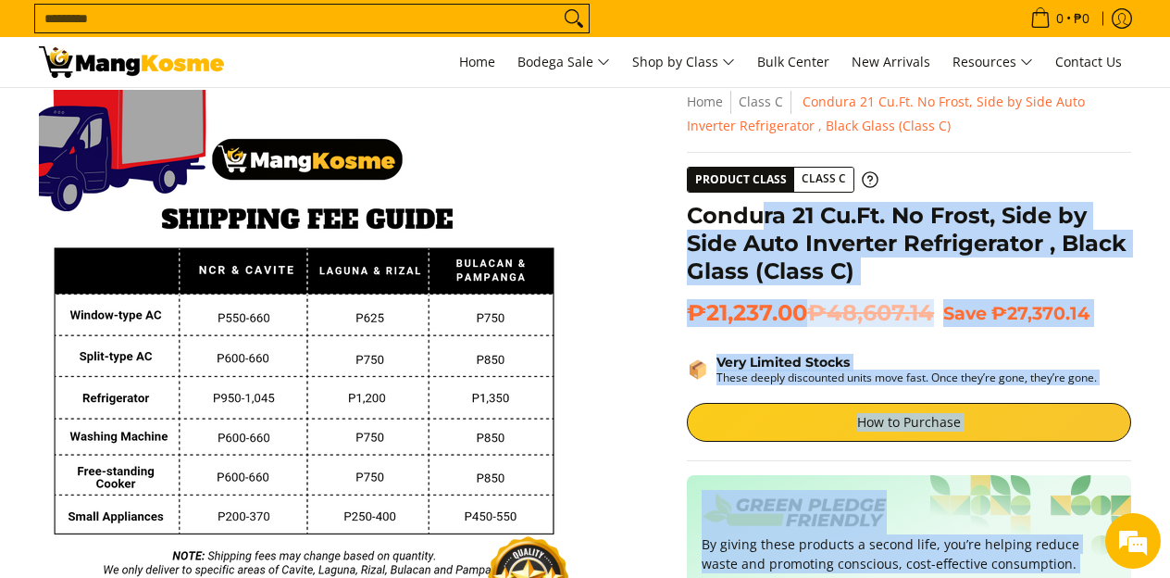
click at [889, 277] on h1 "Condura 21 Cu.Ft. No Frost, Side by Side Auto Inverter Refrigerator , Black Gla…" at bounding box center [909, 243] width 444 height 83
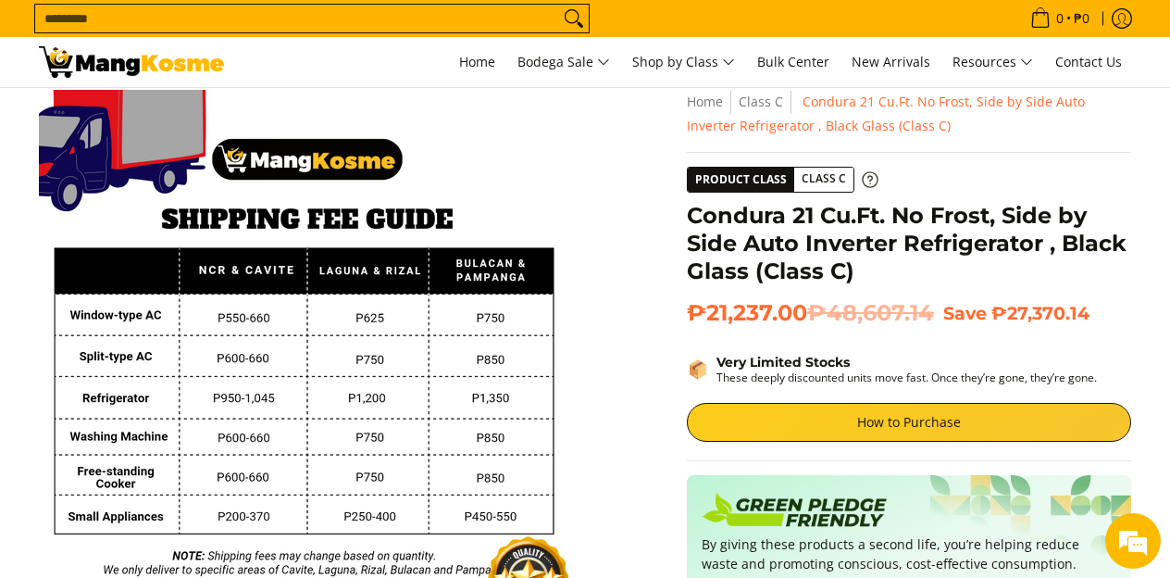
click at [824, 181] on span "Class C" at bounding box center [823, 179] width 59 height 23
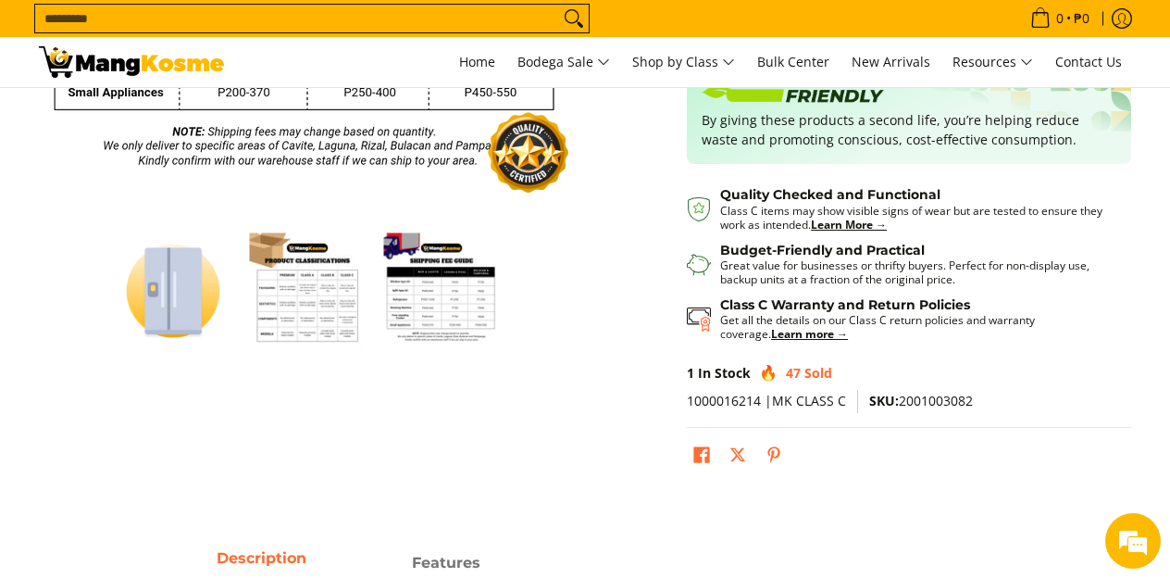
scroll to position [430, 0]
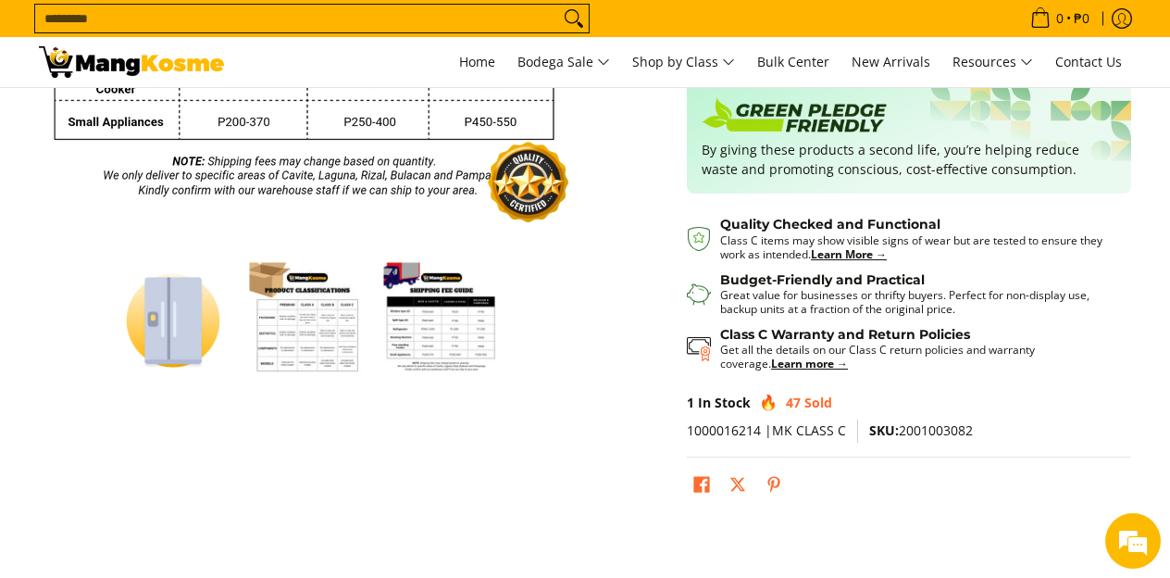
click at [177, 326] on img "Condura 21 Cu.Ft. No Frost, Side by Side Auto Inverter Refrigerator , Black Gla…" at bounding box center [174, 320] width 116 height 116
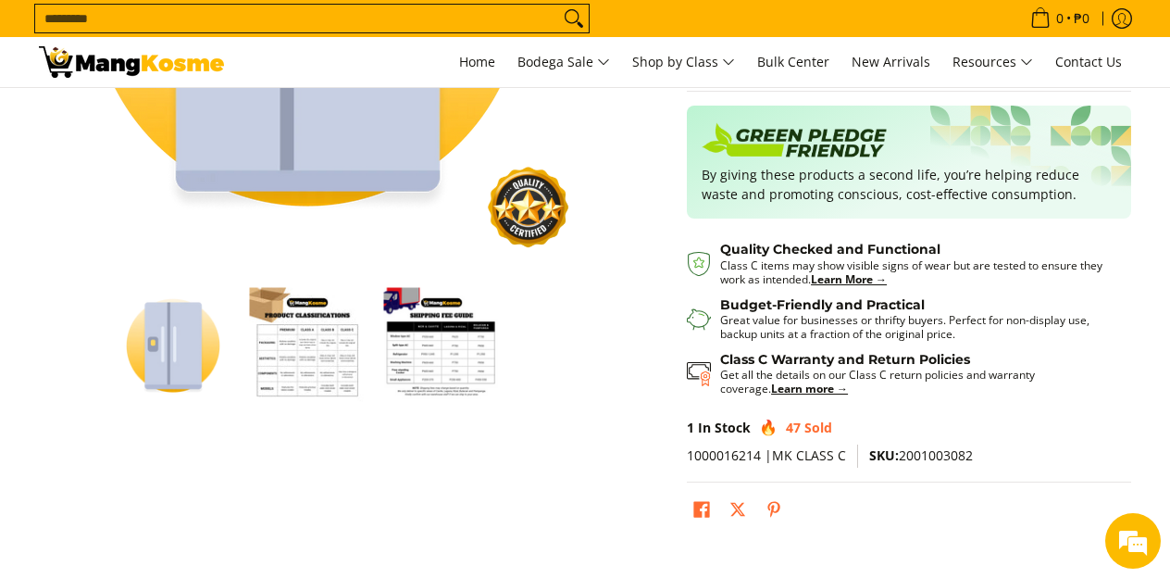
scroll to position [414, 0]
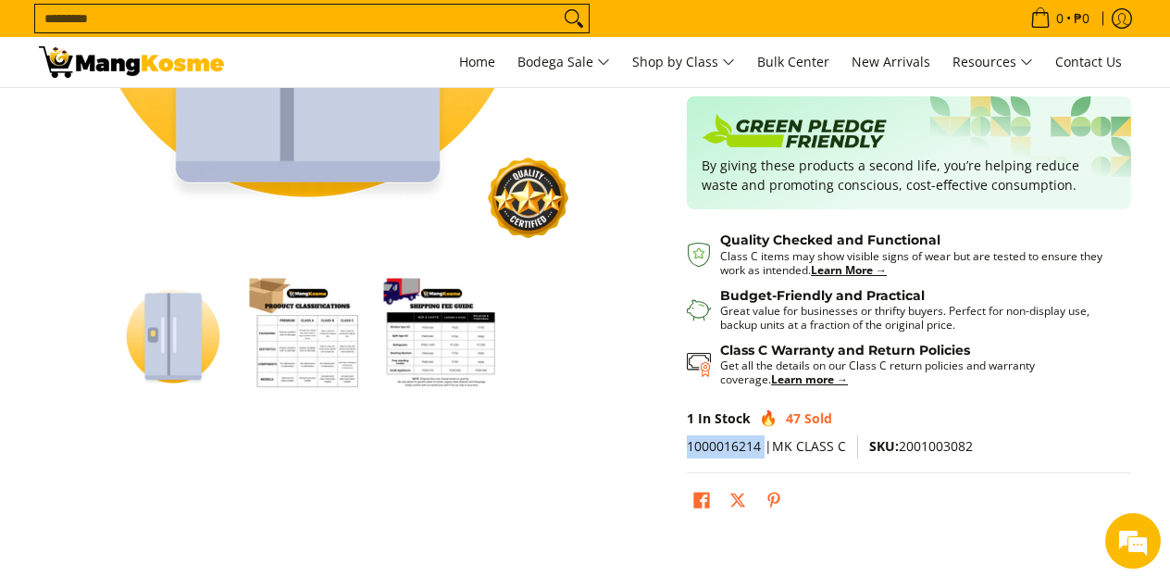
drag, startPoint x: 766, startPoint y: 445, endPoint x: 689, endPoint y: 443, distance: 76.9
click at [689, 443] on span "1000016214 |MK CLASS C" at bounding box center [766, 446] width 159 height 18
copy span "1000016214"
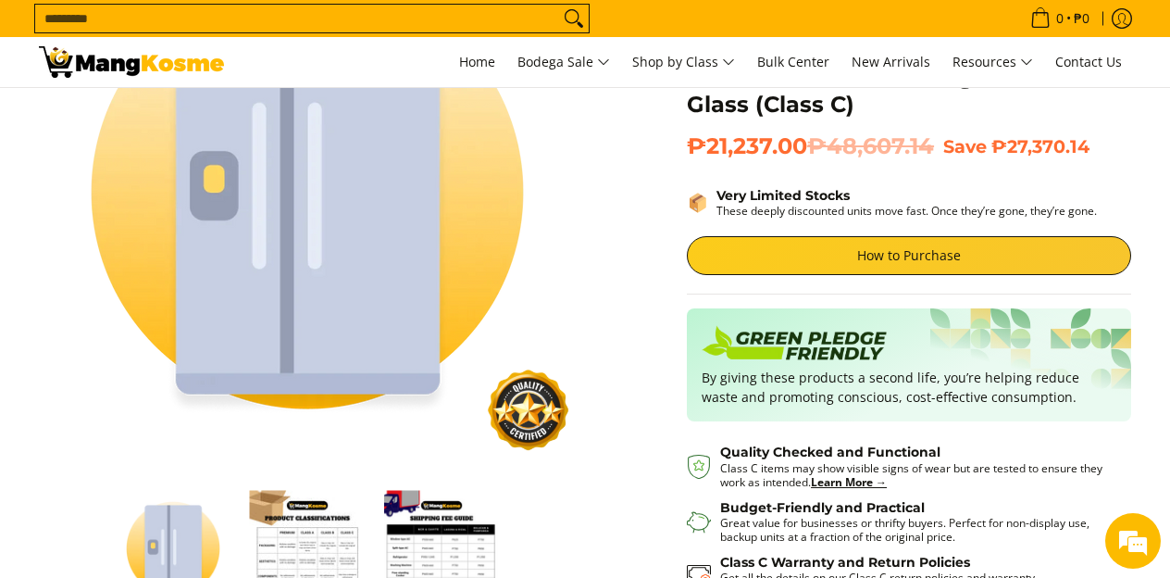
scroll to position [0, 0]
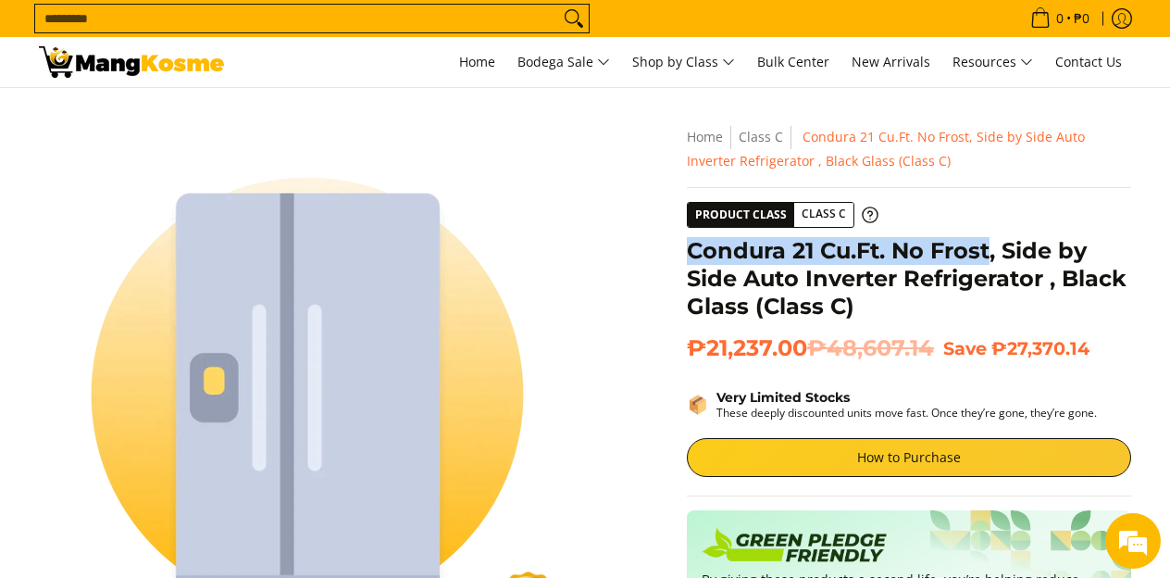
drag, startPoint x: 687, startPoint y: 250, endPoint x: 993, endPoint y: 241, distance: 306.6
click at [992, 243] on h1 "Condura 21 Cu.Ft. No Frost, Side by Side Auto Inverter Refrigerator , Black Gla…" at bounding box center [909, 278] width 444 height 83
copy h1 "Condura 21 Cu.Ft. No Frost"
